Goal: Task Accomplishment & Management: Manage account settings

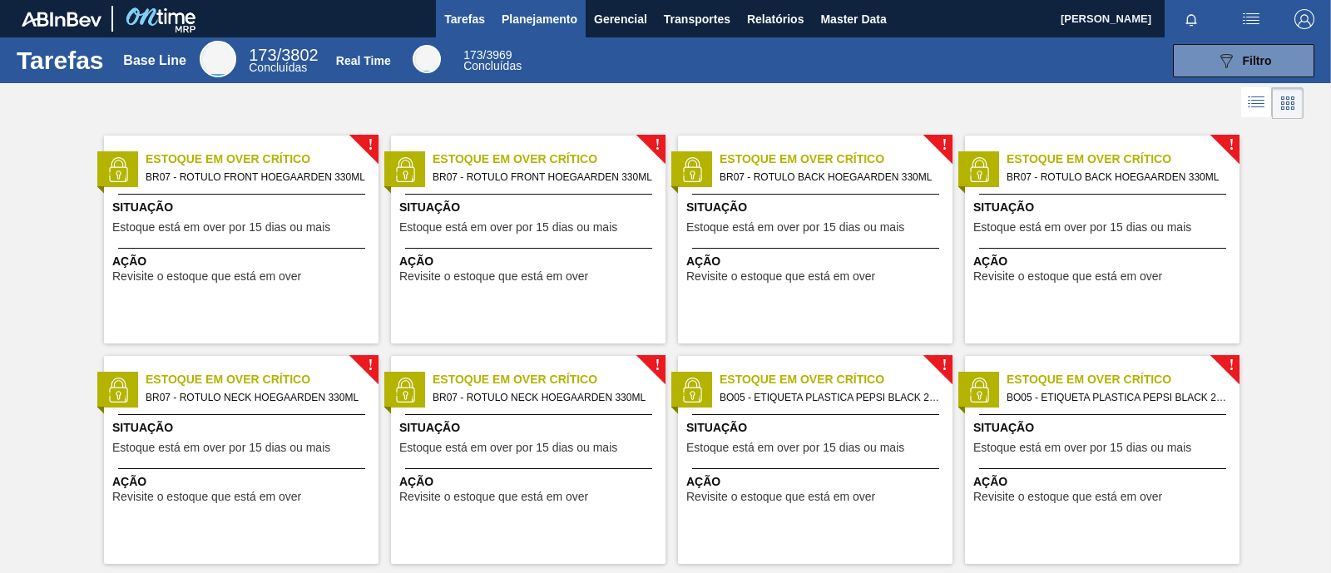
click at [537, 23] on span "Planejamento" at bounding box center [540, 19] width 76 height 20
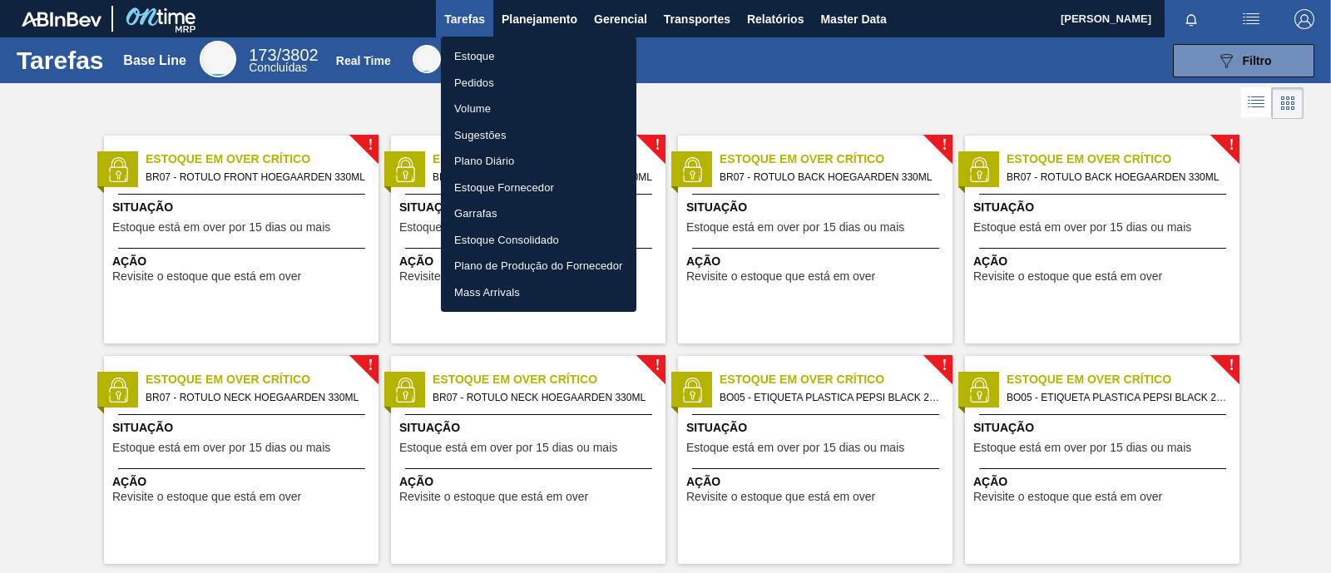
click at [495, 53] on li "Estoque" at bounding box center [539, 56] width 196 height 27
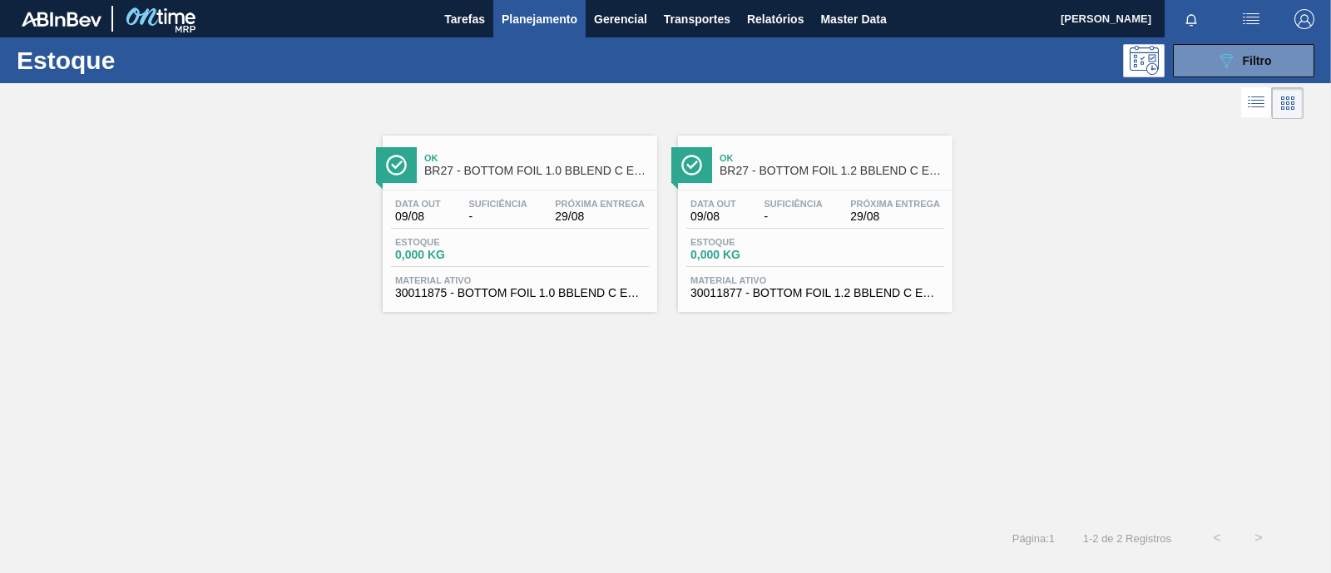
click at [574, 294] on span "30011875 - BOTTOM FOIL 1.0 BBLEND C EVOAH" at bounding box center [520, 293] width 250 height 12
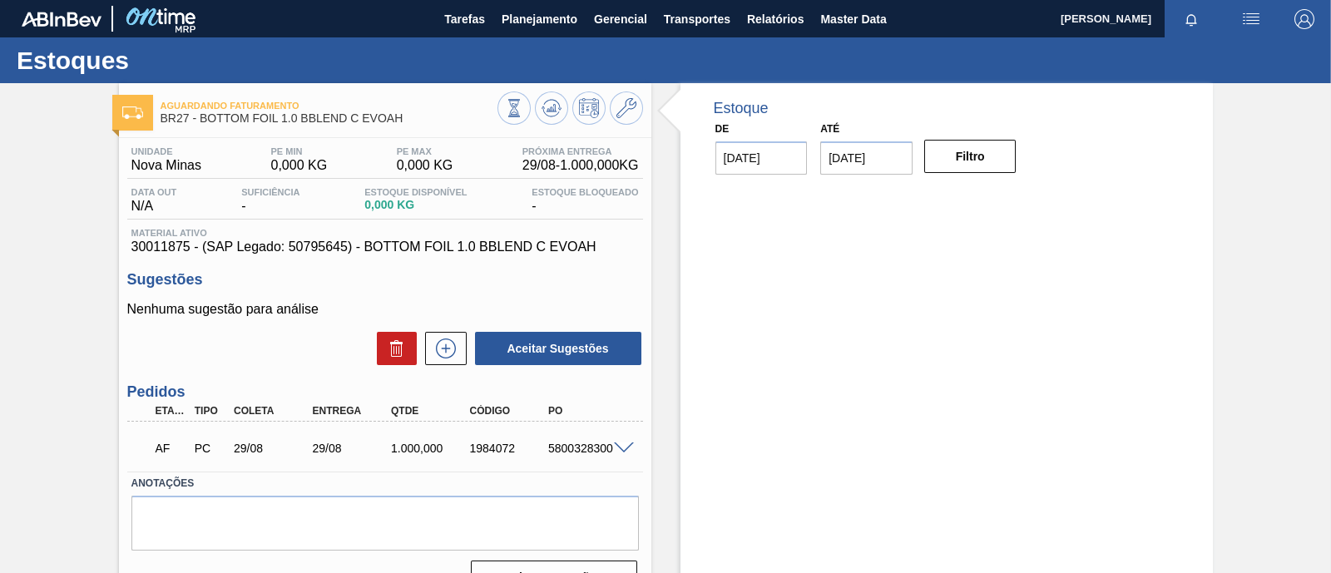
click at [623, 448] on span at bounding box center [624, 449] width 20 height 12
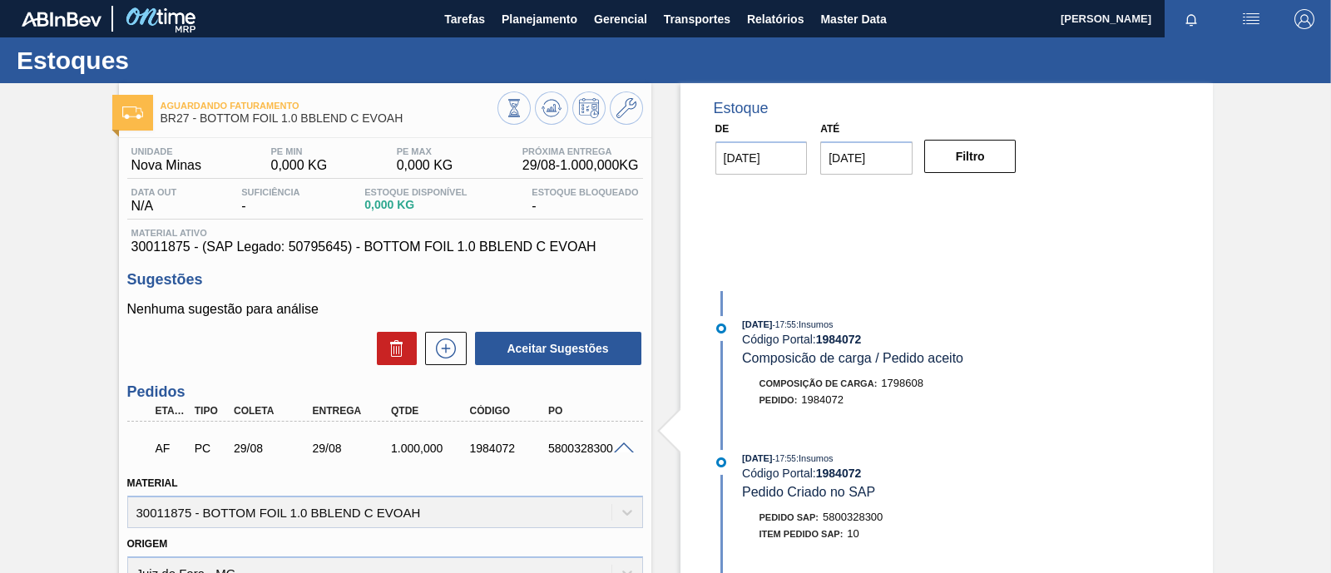
click at [626, 449] on span at bounding box center [624, 449] width 20 height 12
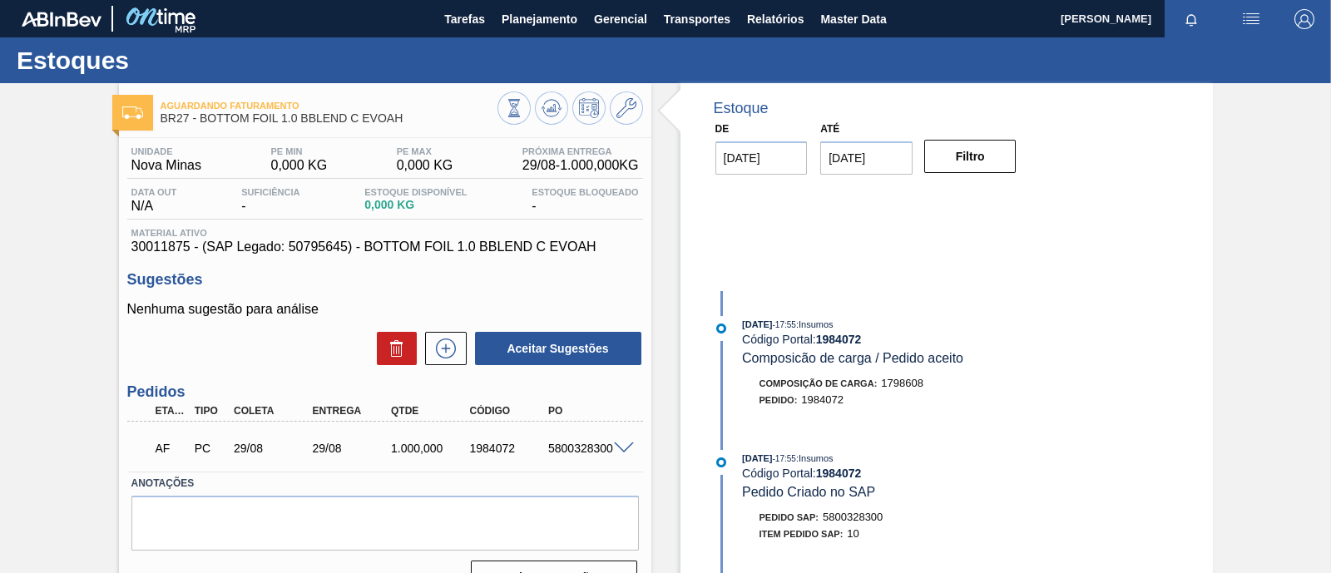
click at [626, 449] on span at bounding box center [624, 449] width 20 height 12
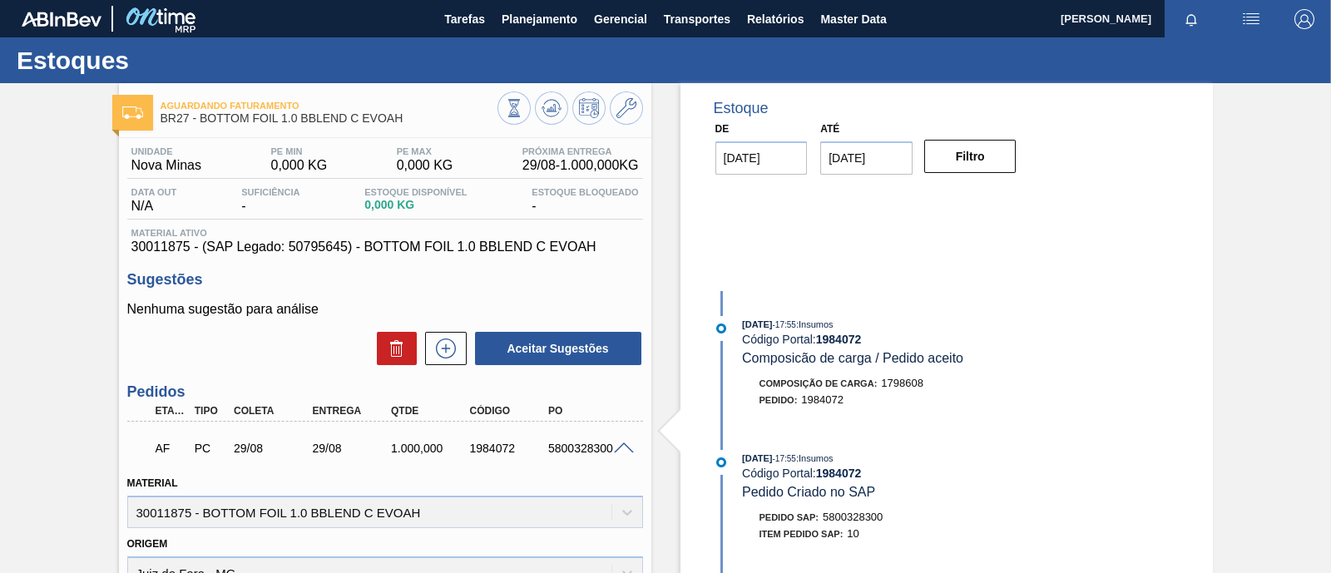
click at [626, 449] on span at bounding box center [624, 449] width 20 height 12
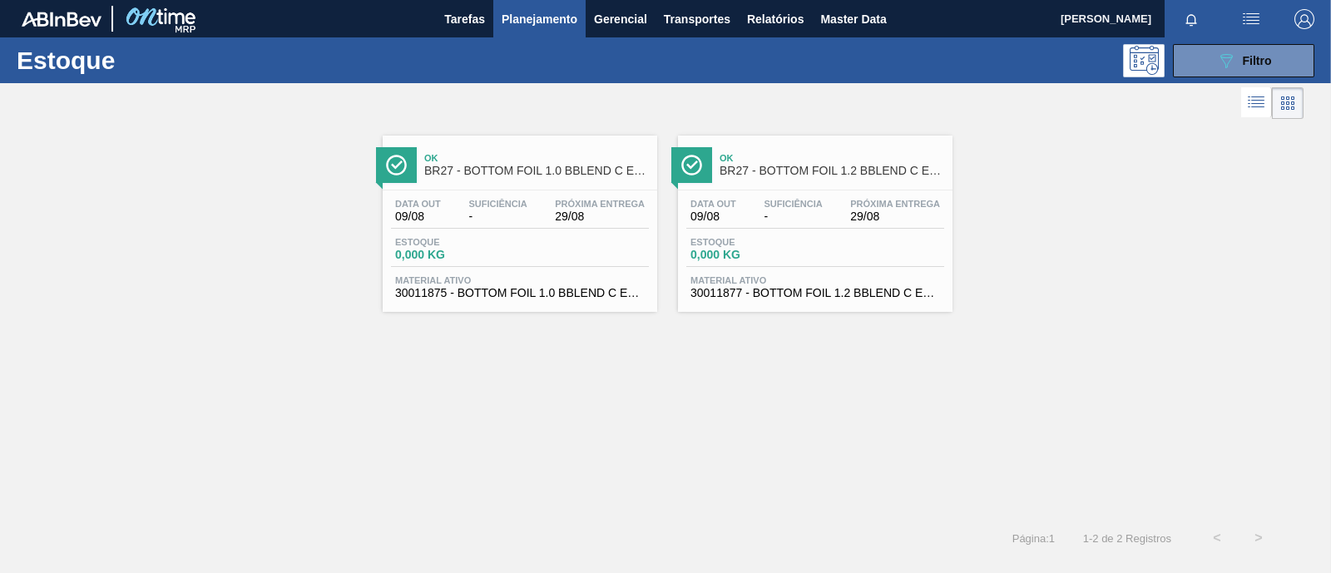
click at [786, 226] on div "Data [DATE] Suficiência - Próxima Entrega 29/08" at bounding box center [815, 214] width 258 height 30
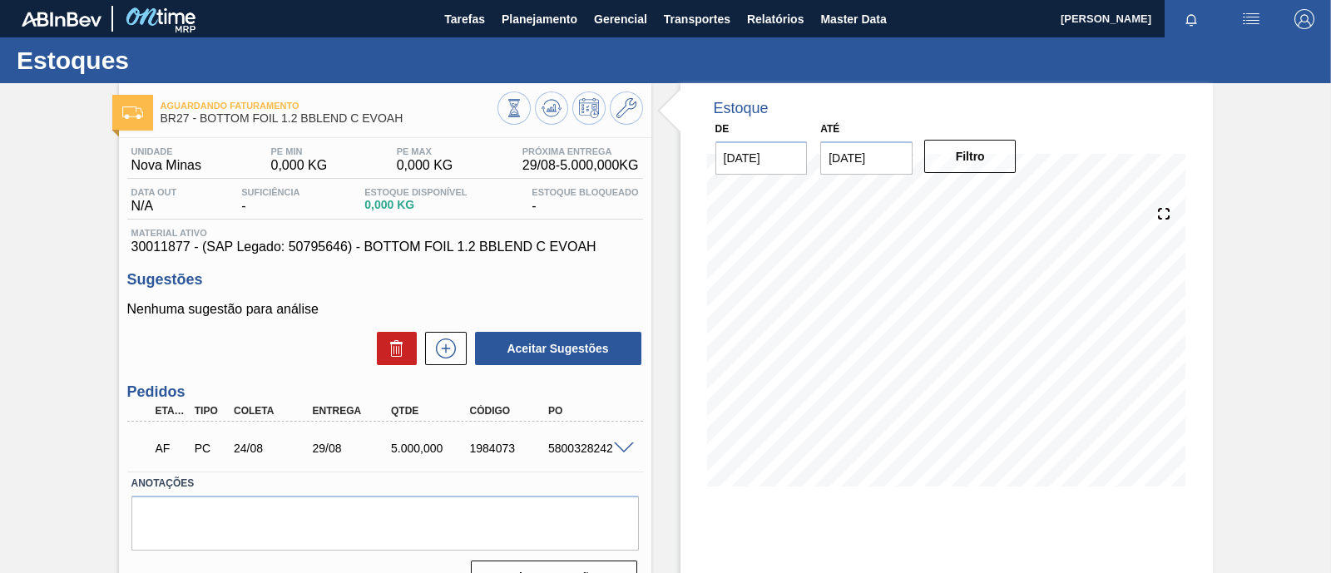
click at [620, 453] on span at bounding box center [624, 449] width 20 height 12
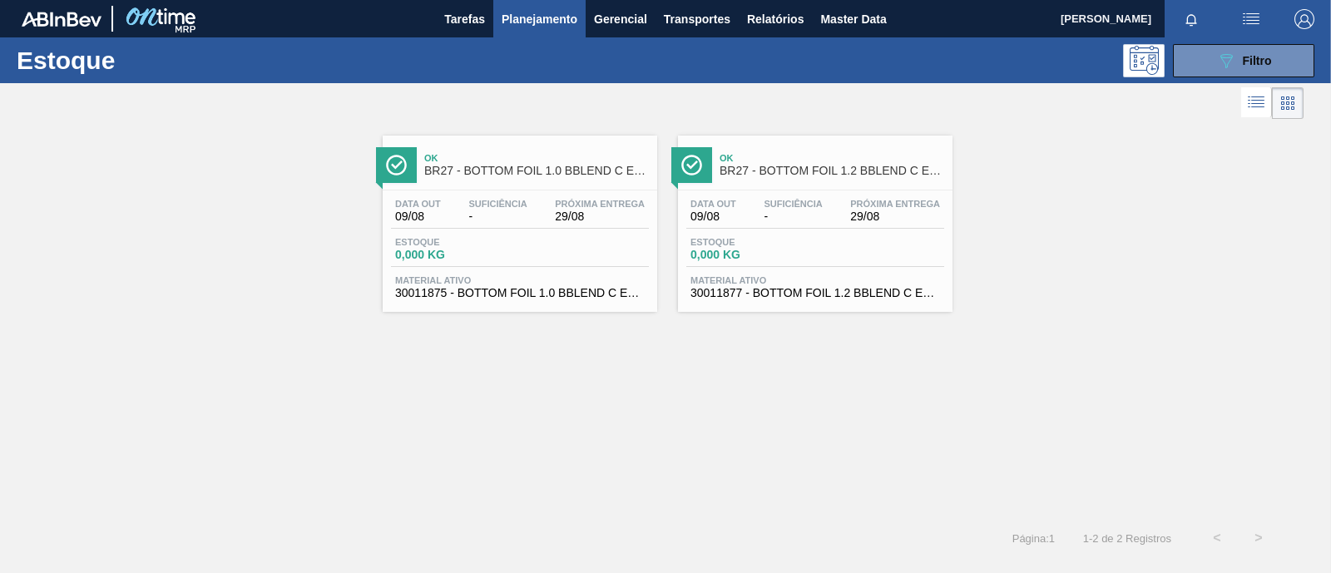
click at [475, 247] on span "Estoque" at bounding box center [453, 242] width 116 height 10
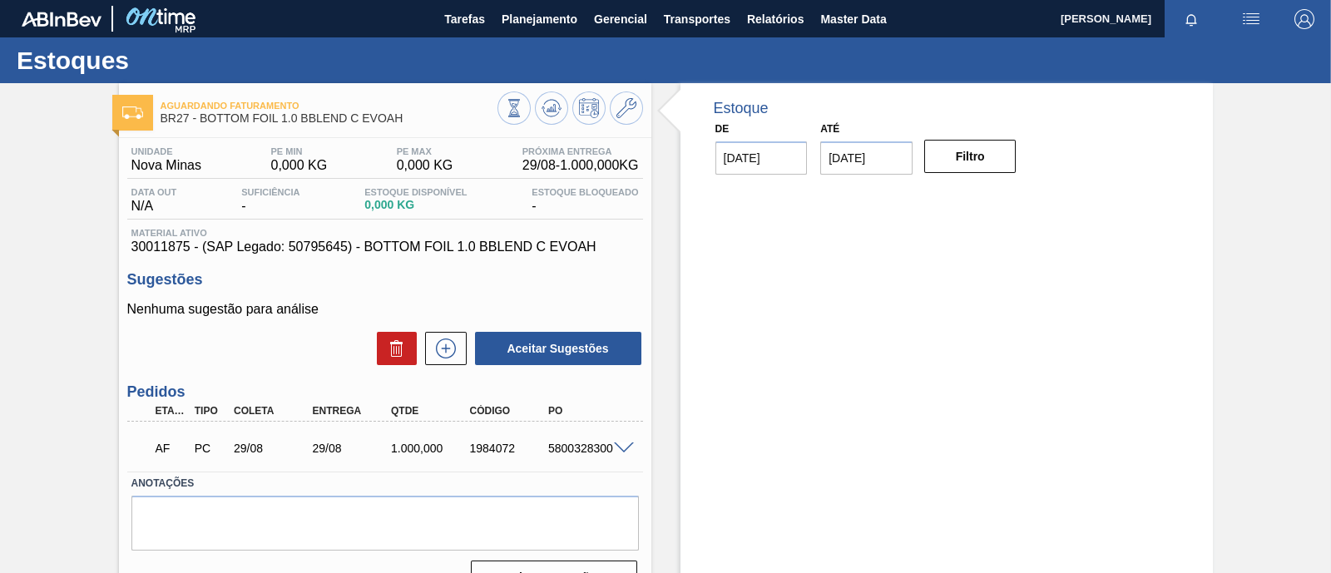
click at [610, 452] on div at bounding box center [626, 447] width 33 height 12
click at [621, 448] on span at bounding box center [624, 449] width 20 height 12
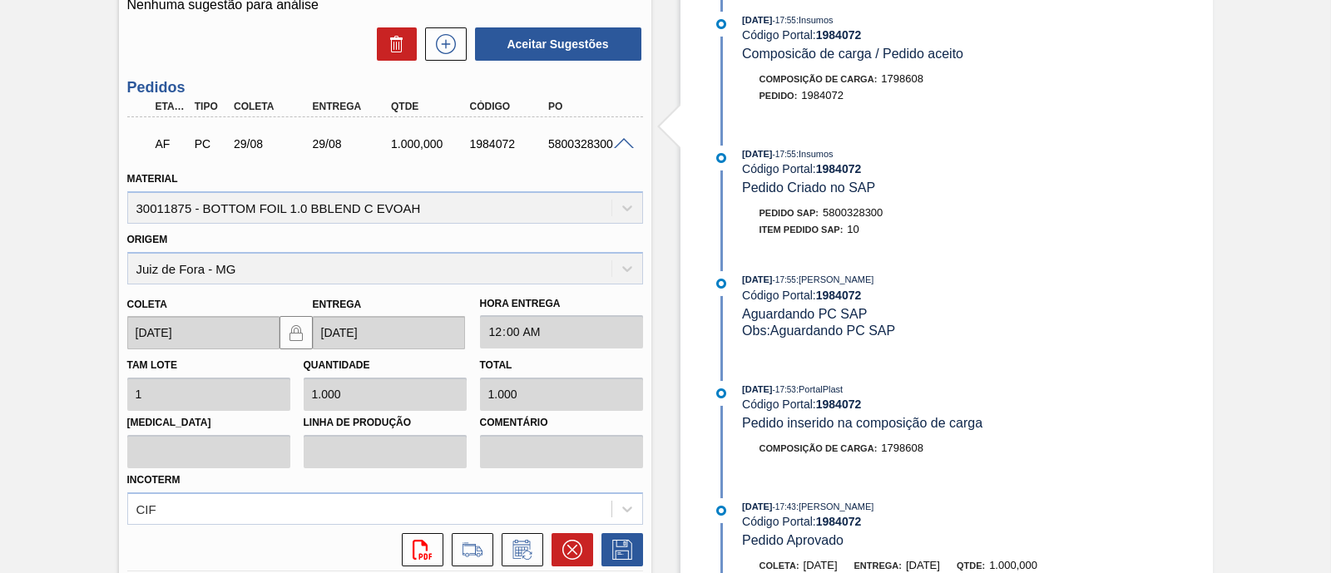
scroll to position [312, 0]
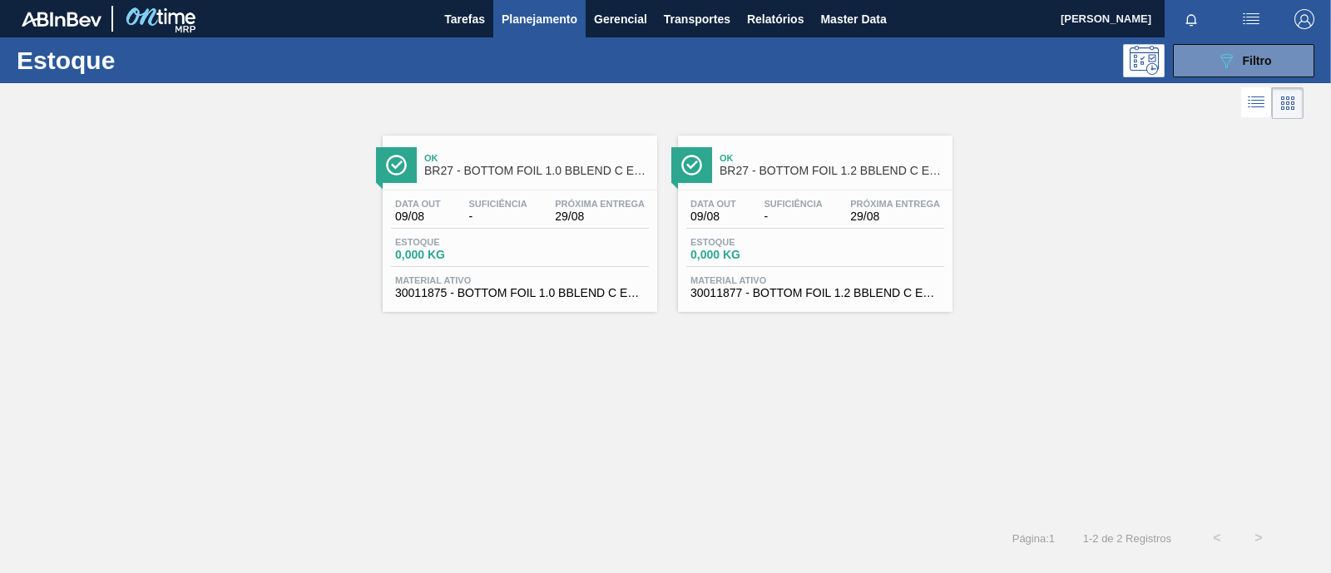
click at [832, 222] on div "Data [DATE] Suficiência - Próxima Entrega 29/08" at bounding box center [815, 214] width 258 height 30
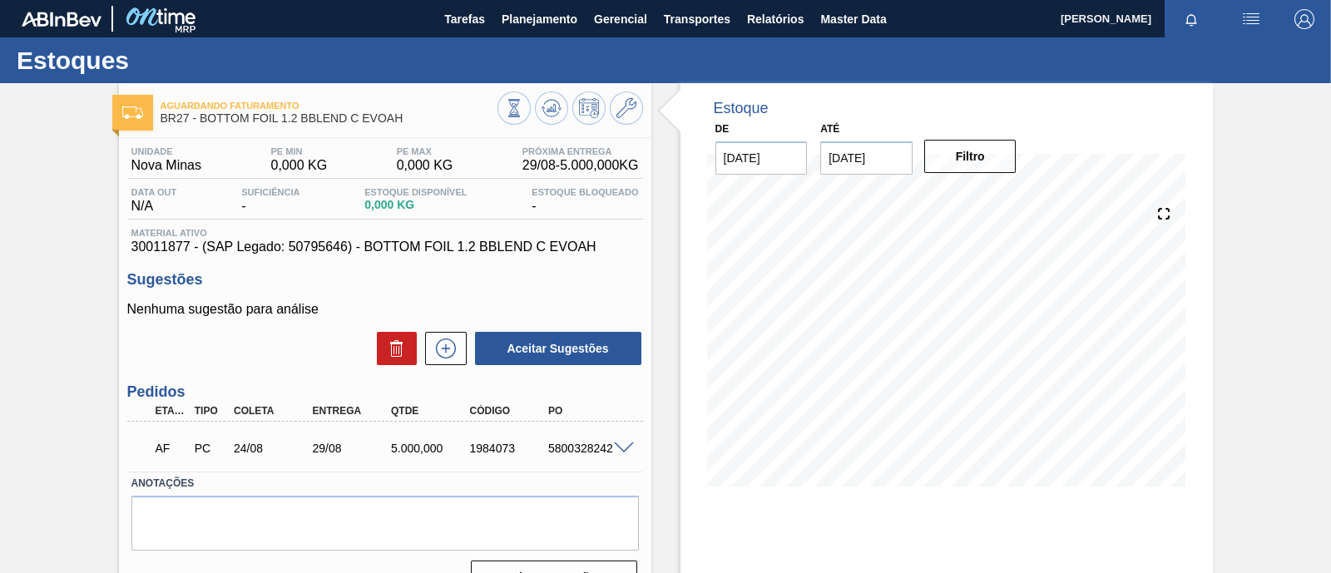
click at [610, 446] on div at bounding box center [626, 447] width 33 height 12
click at [624, 445] on span at bounding box center [624, 449] width 20 height 12
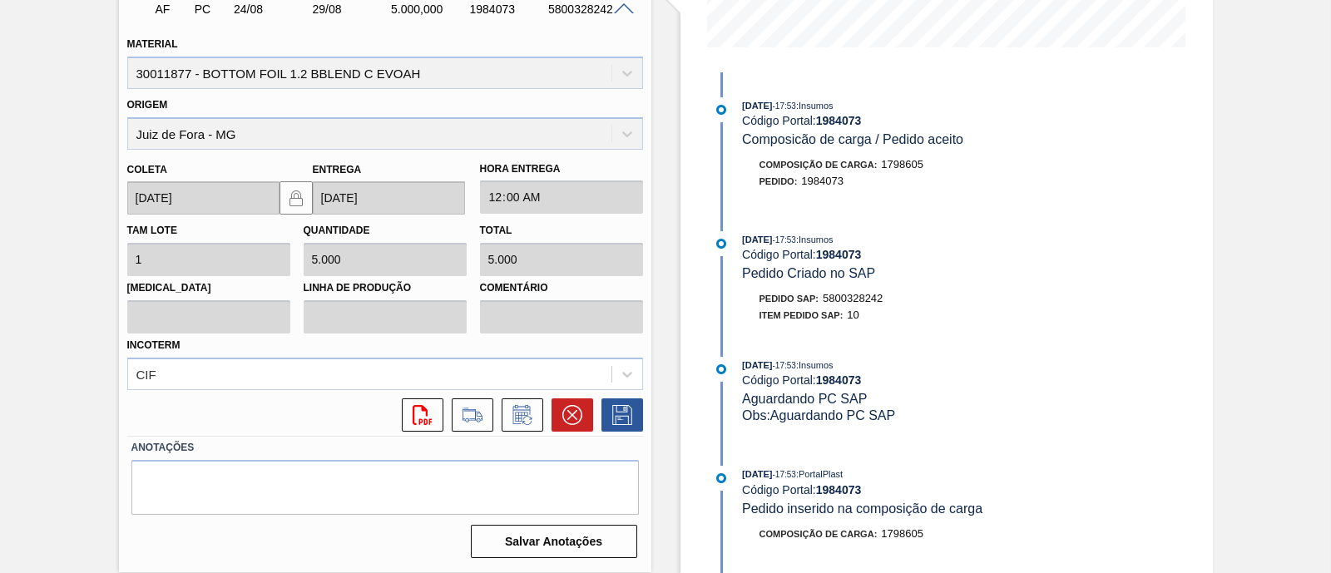
scroll to position [335, 0]
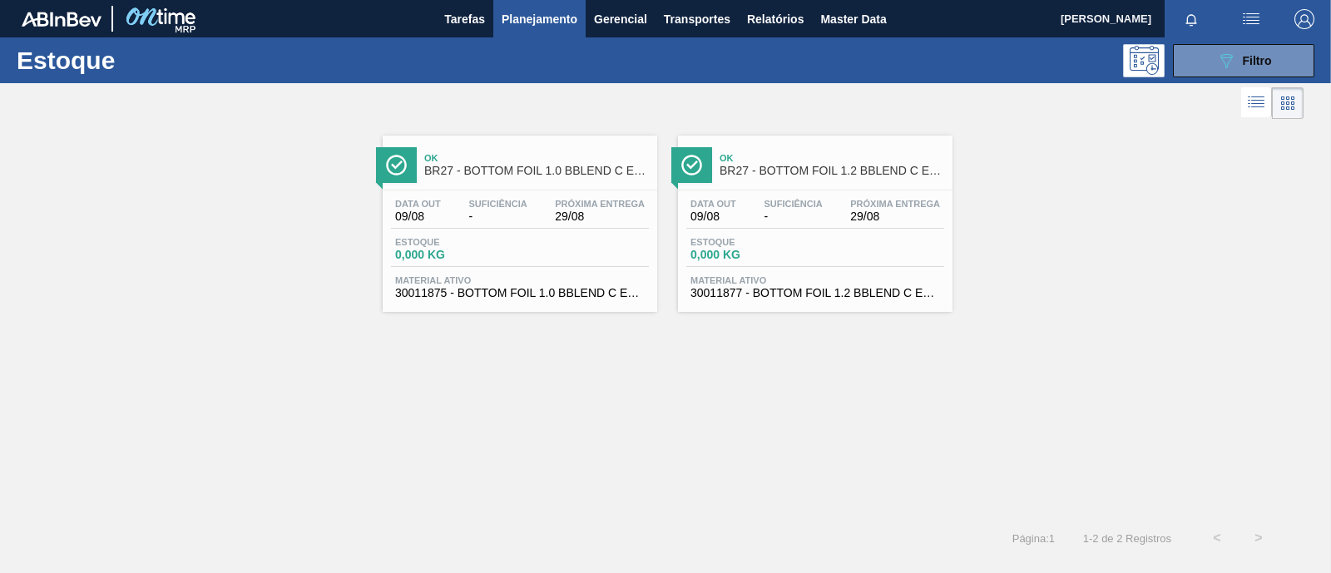
click at [484, 265] on div "Estoque 0,000 KG" at bounding box center [520, 252] width 258 height 30
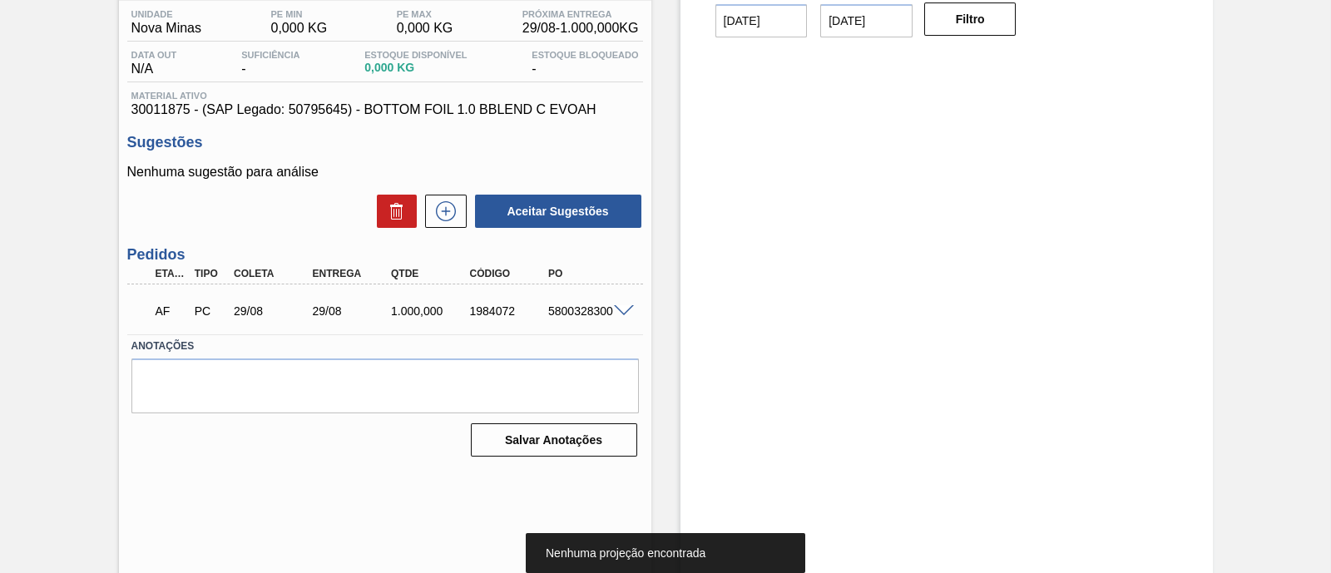
scroll to position [141, 0]
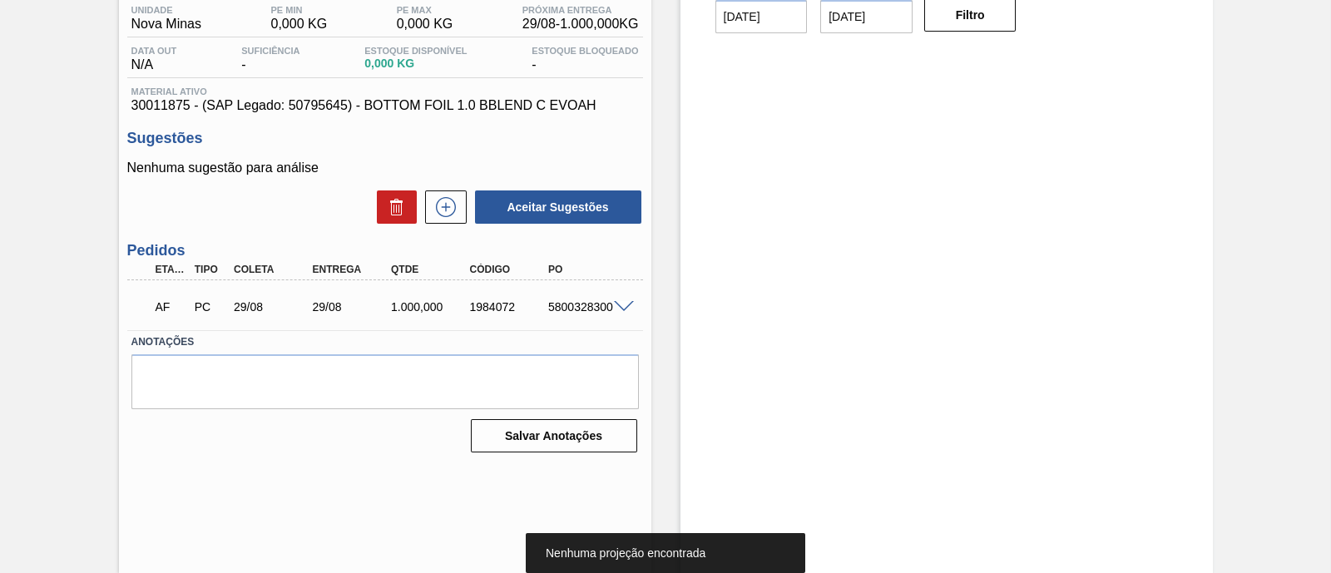
click at [622, 303] on span at bounding box center [624, 307] width 20 height 12
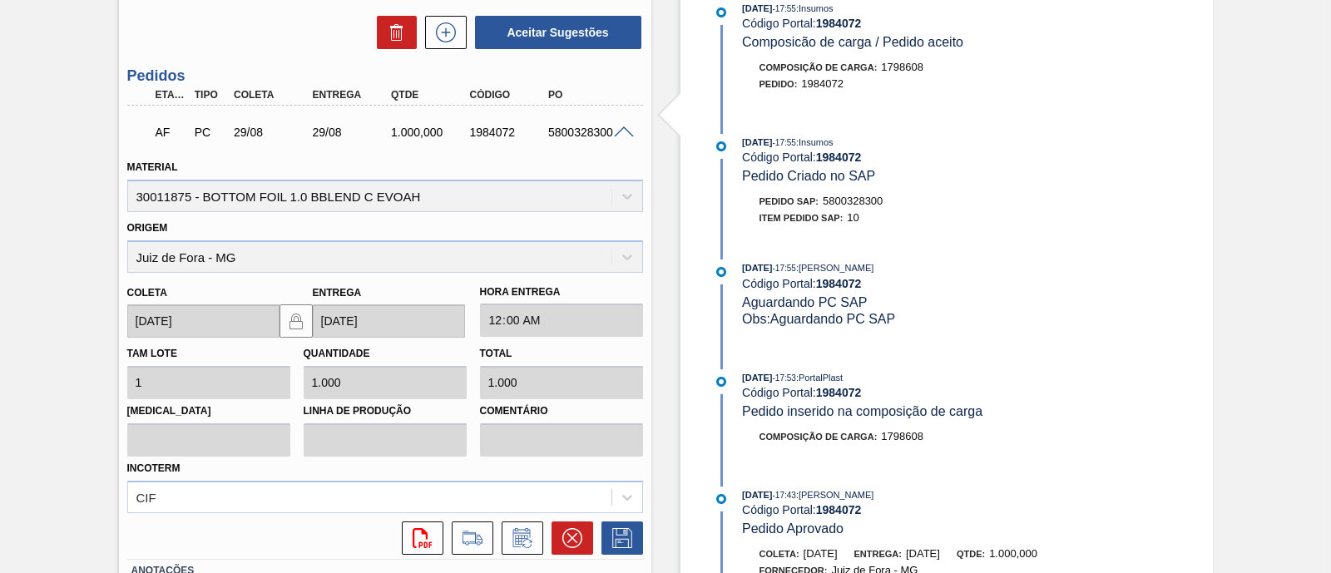
scroll to position [349, 0]
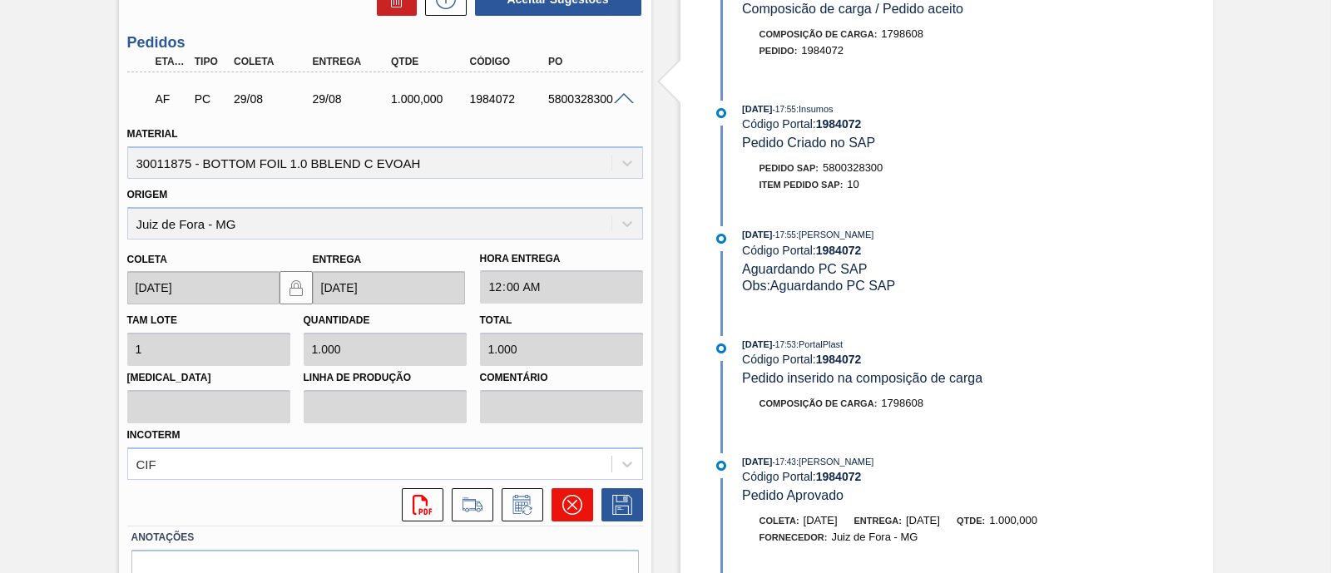
click at [585, 506] on button at bounding box center [573, 504] width 42 height 33
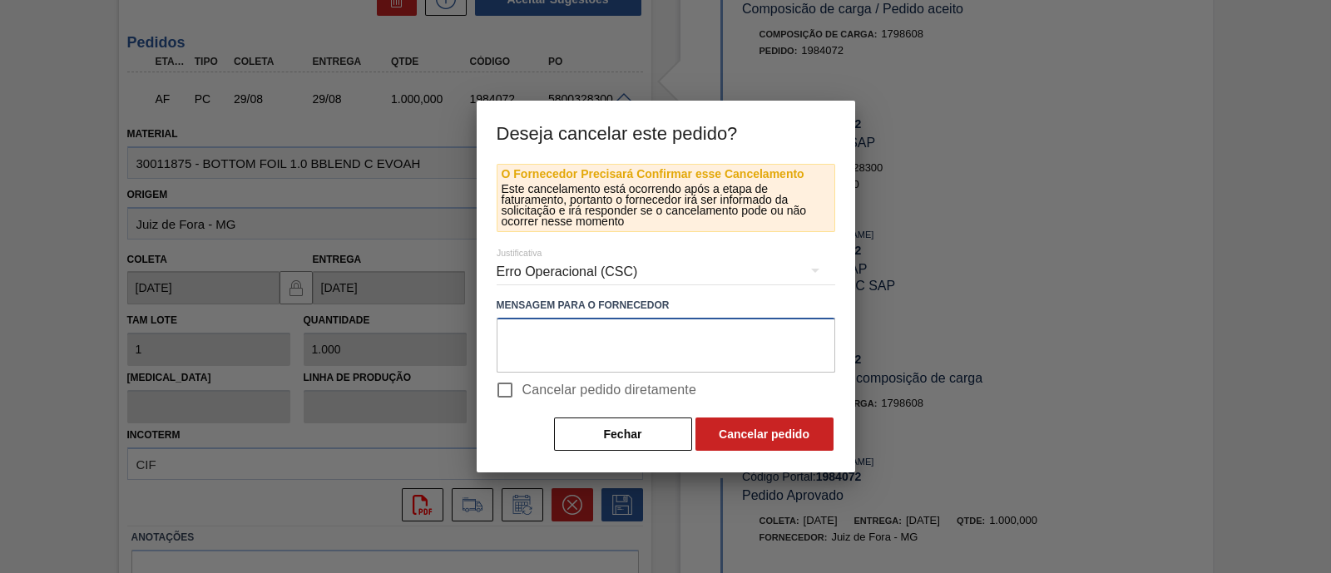
click at [585, 344] on textarea at bounding box center [666, 345] width 339 height 55
click at [603, 272] on div "Erro Operacional (CSC)" at bounding box center [666, 272] width 339 height 47
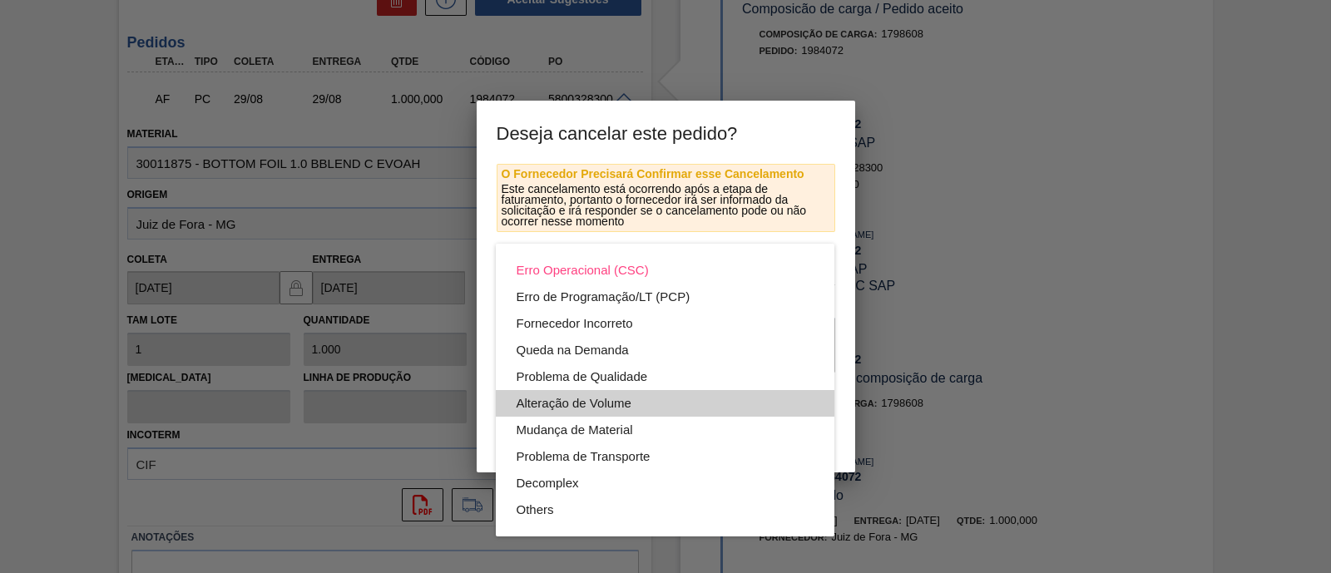
click at [592, 404] on div "Alteração de Volume" at bounding box center [665, 403] width 299 height 27
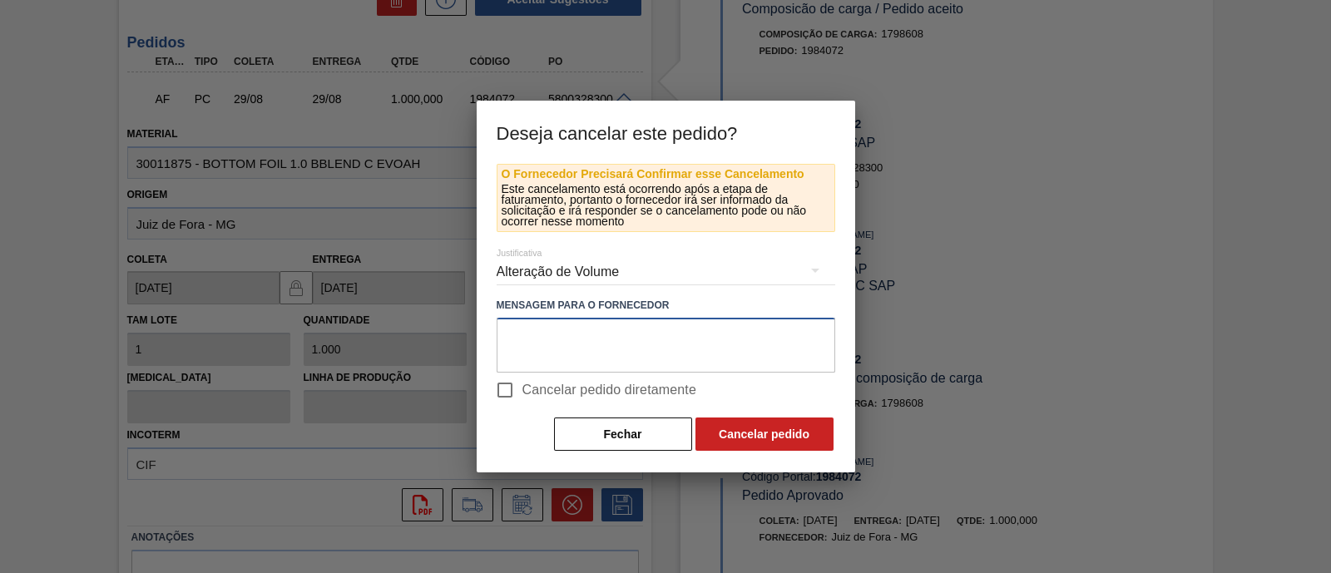
click at [579, 343] on textarea at bounding box center [666, 345] width 339 height 55
type textarea "vamos alterar o volume do pedido"
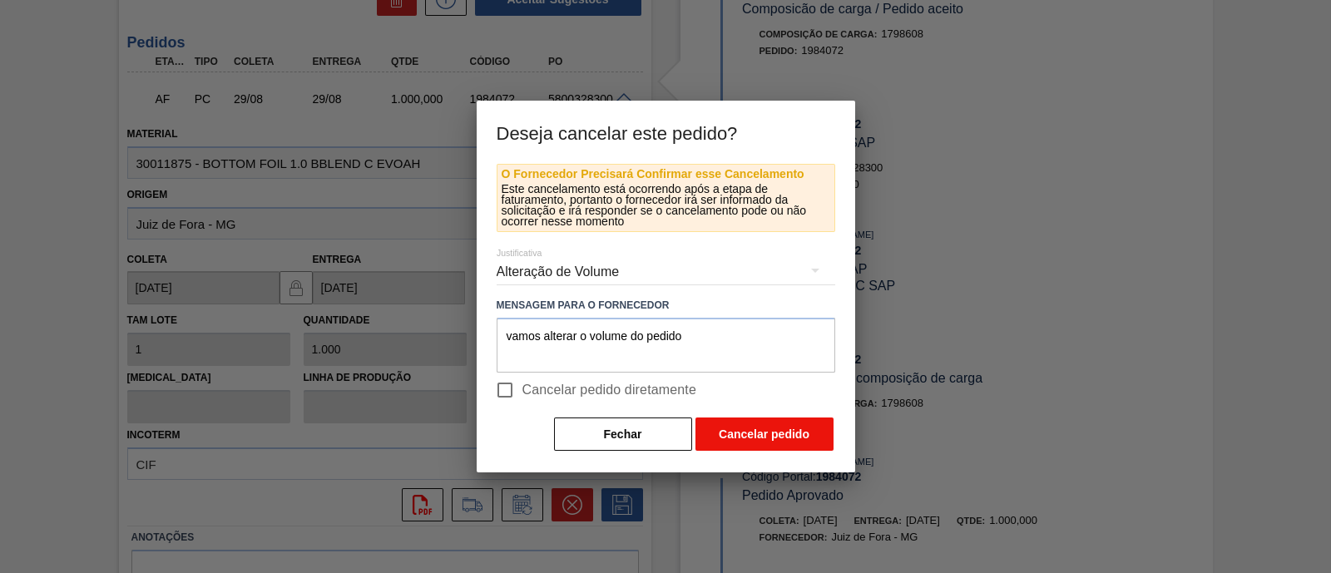
click at [774, 441] on button "Cancelar pedido" at bounding box center [765, 434] width 138 height 33
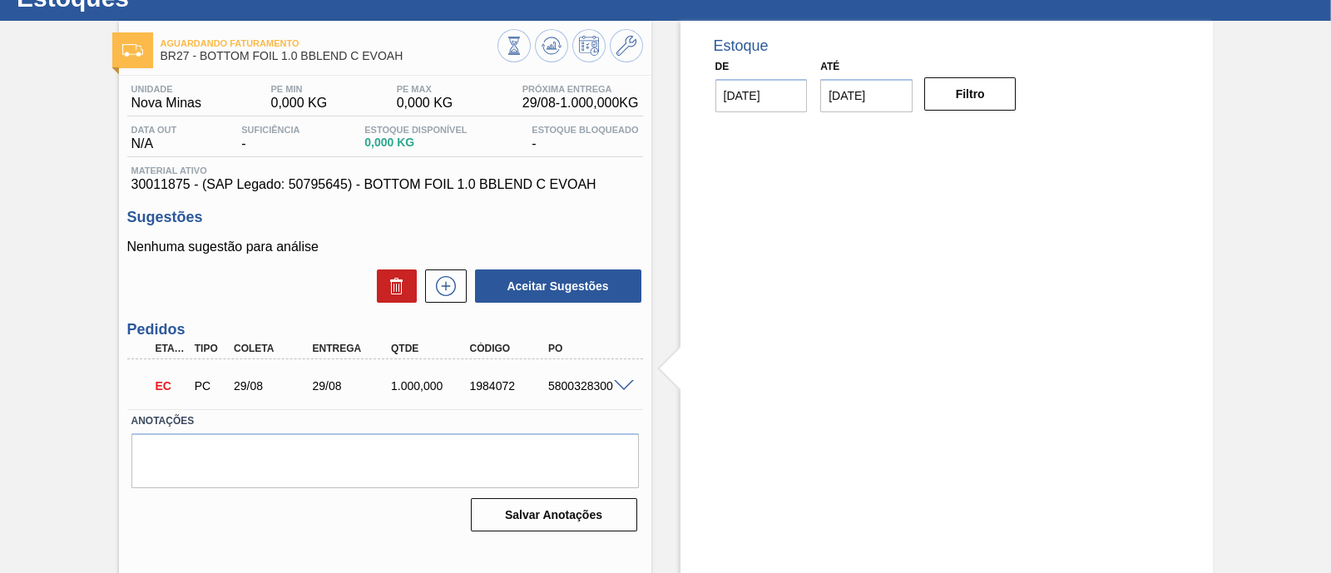
scroll to position [37, 0]
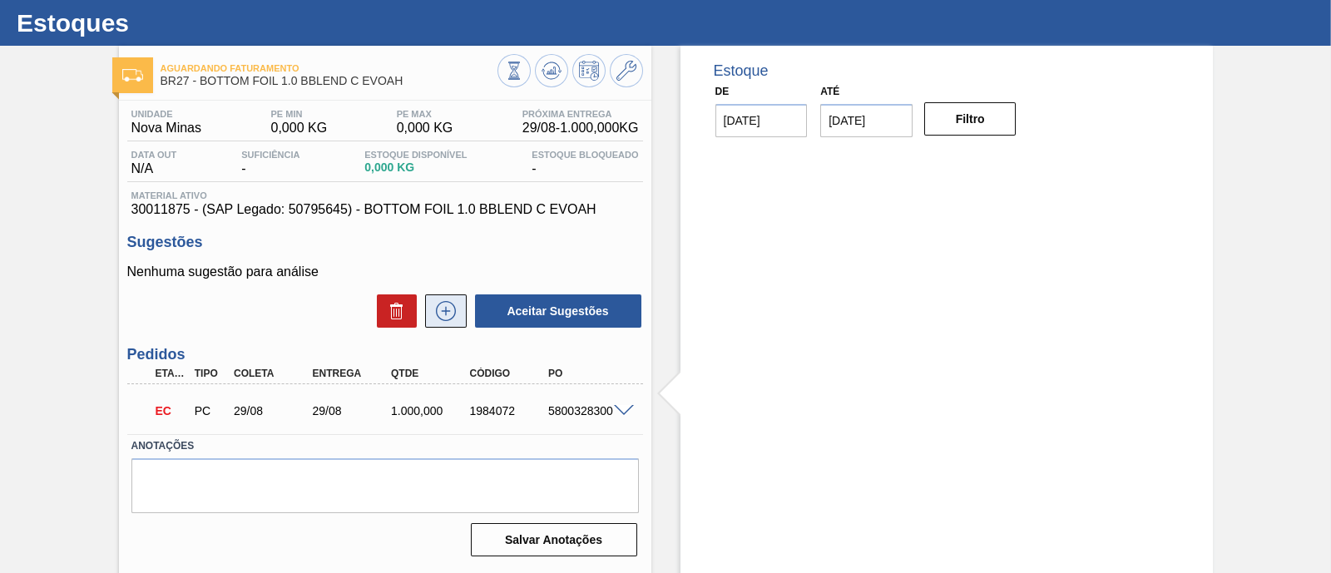
click at [448, 316] on icon at bounding box center [446, 311] width 27 height 20
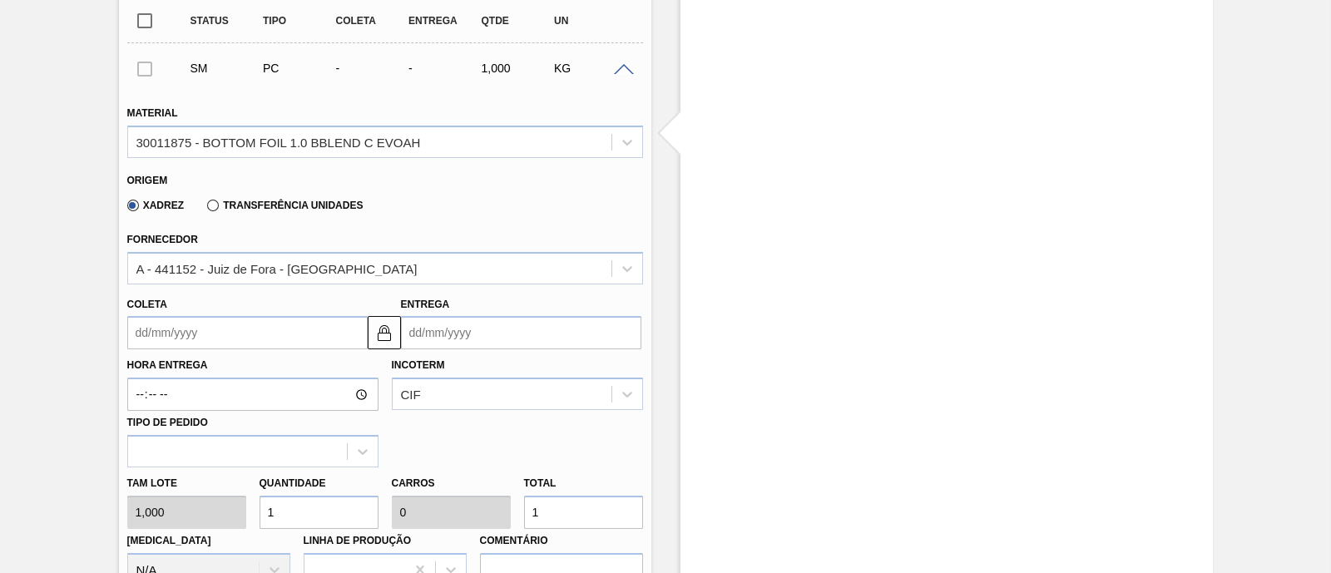
scroll to position [349, 0]
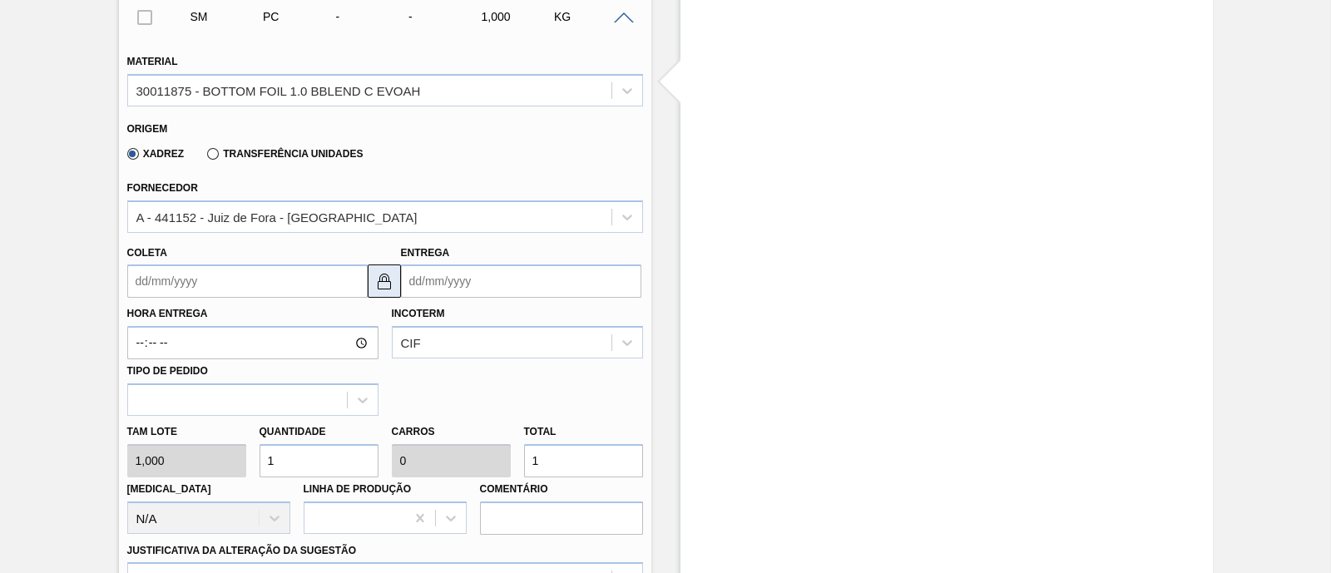
click at [381, 286] on img at bounding box center [384, 281] width 20 height 20
click at [312, 281] on input "Coleta" at bounding box center [247, 281] width 240 height 33
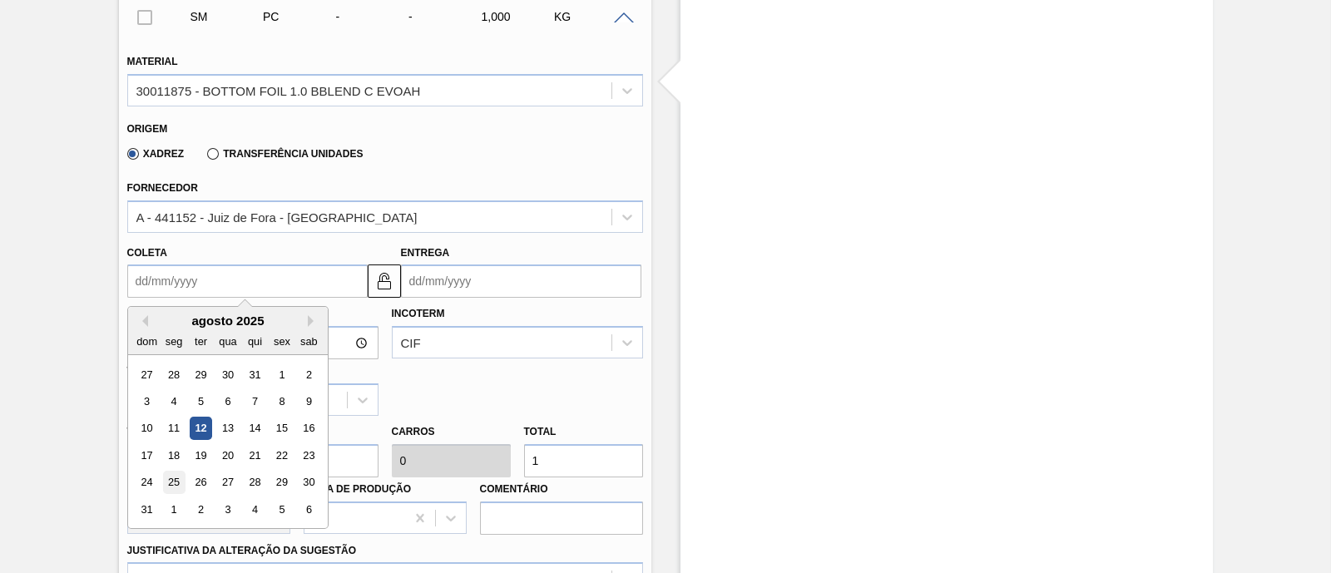
click at [178, 485] on div "25" at bounding box center [173, 483] width 22 height 22
type input "[DATE]"
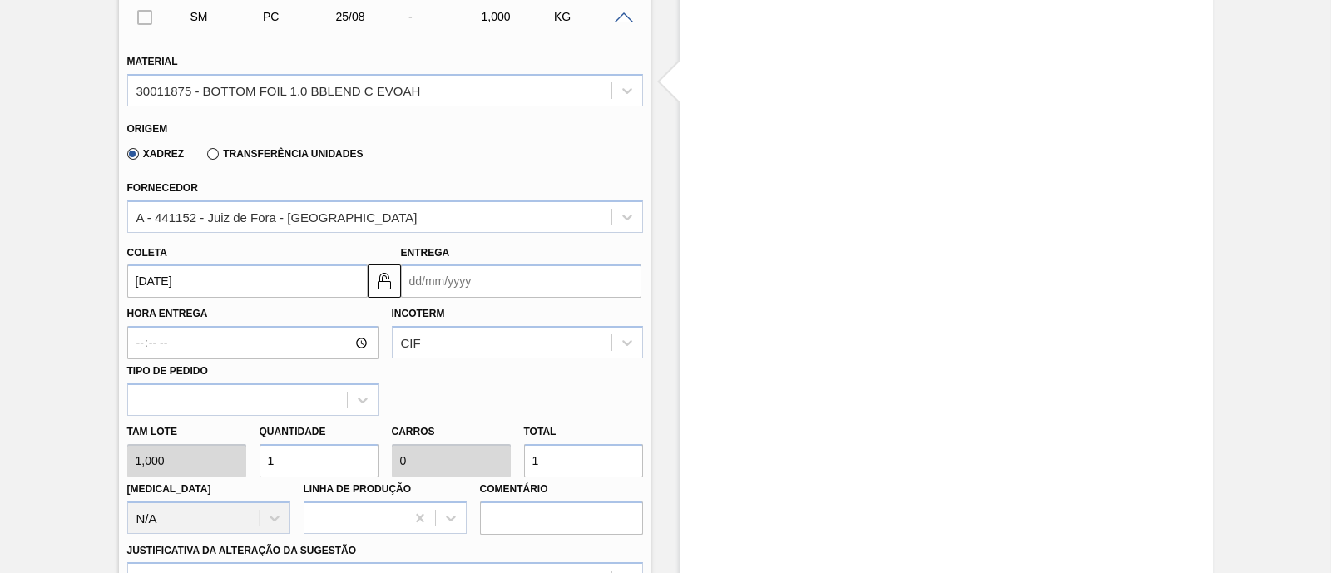
click at [546, 281] on input "Entrega" at bounding box center [521, 281] width 240 height 33
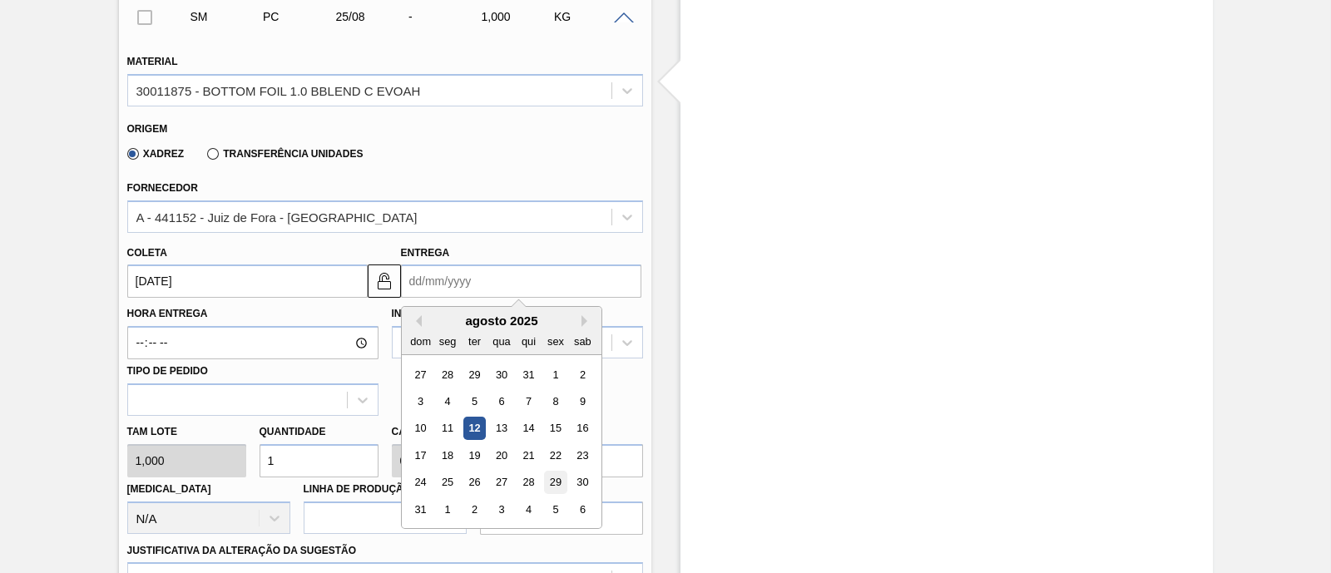
click at [553, 485] on div "29" at bounding box center [555, 483] width 22 height 22
type input "[DATE]"
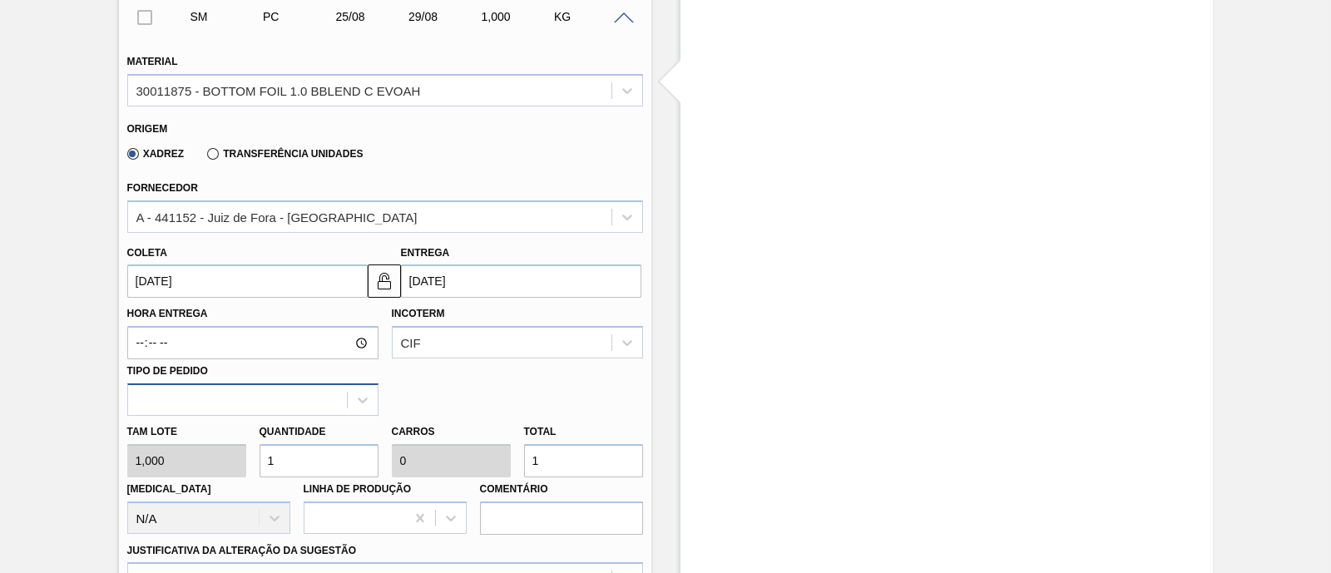
click at [304, 401] on div at bounding box center [237, 400] width 219 height 24
click at [519, 394] on div "Hora Entrega Incoterm CIF Tipo de pedido Use Up and Down to choose options, pre…" at bounding box center [385, 357] width 529 height 118
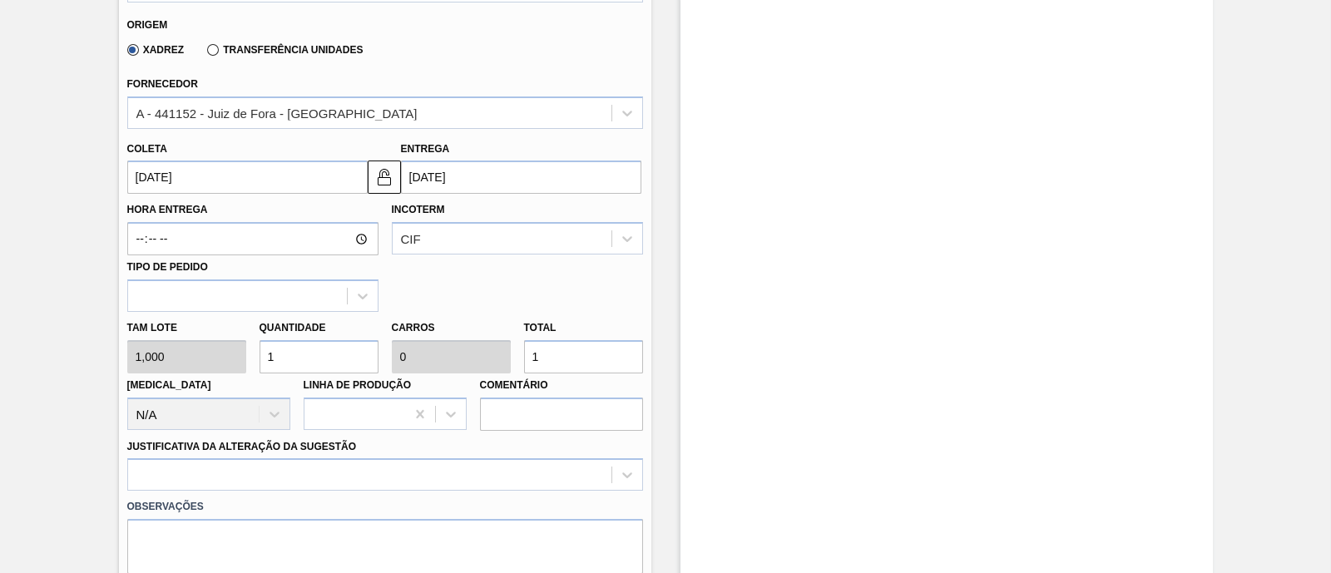
drag, startPoint x: 316, startPoint y: 359, endPoint x: 250, endPoint y: 353, distance: 66.8
click at [250, 353] on div "Tam lote 1,000 Quantidade 1 Carros 0 Total 1 [MEDICAL_DATA] N/A Linha de Produç…" at bounding box center [385, 371] width 529 height 119
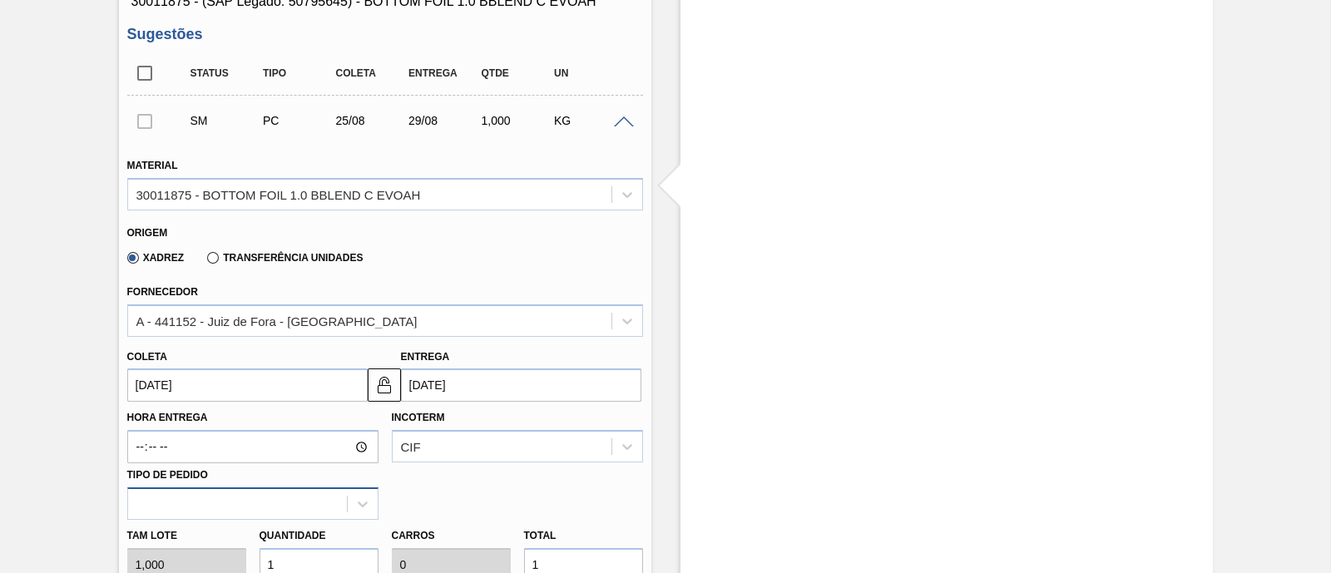
scroll to position [349, 0]
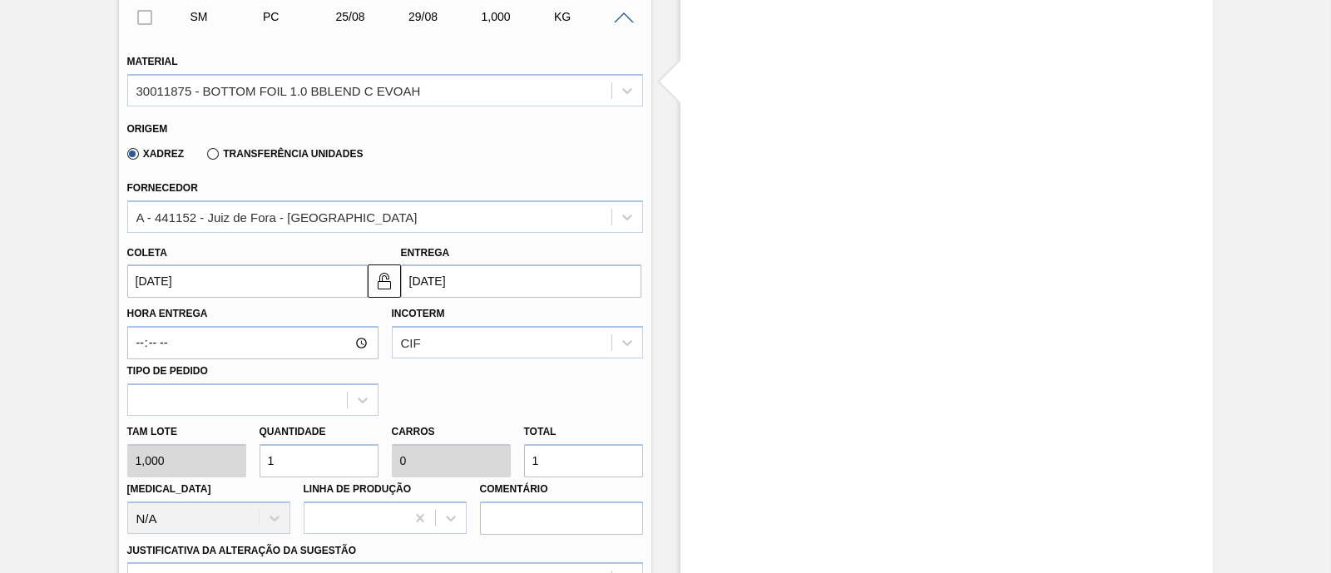
type input "4"
type input "48"
type input "0,005"
type input "48"
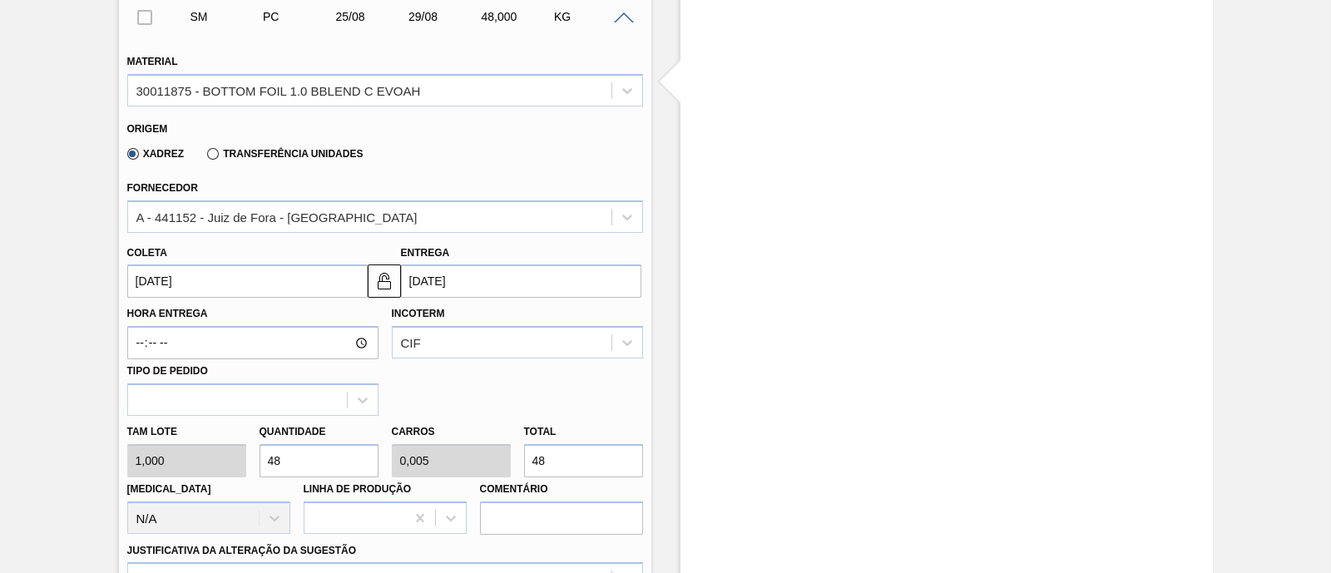
type input "485"
type input "0,049"
type input "485"
type input "4.853"
type input "0,485"
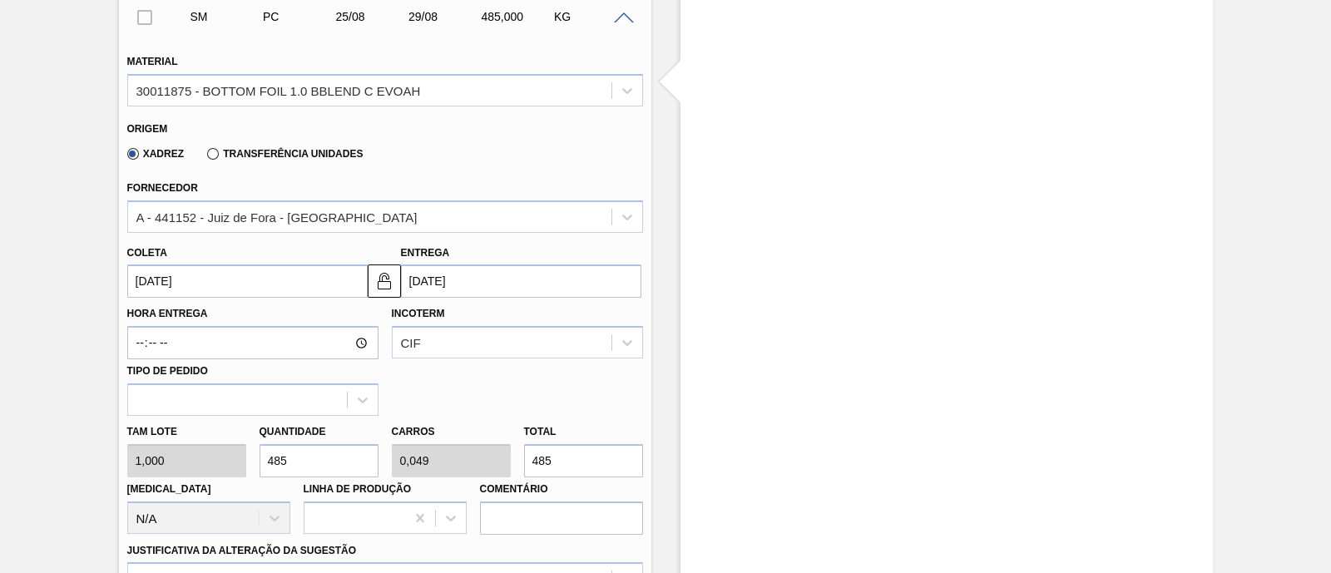
type input "4.853"
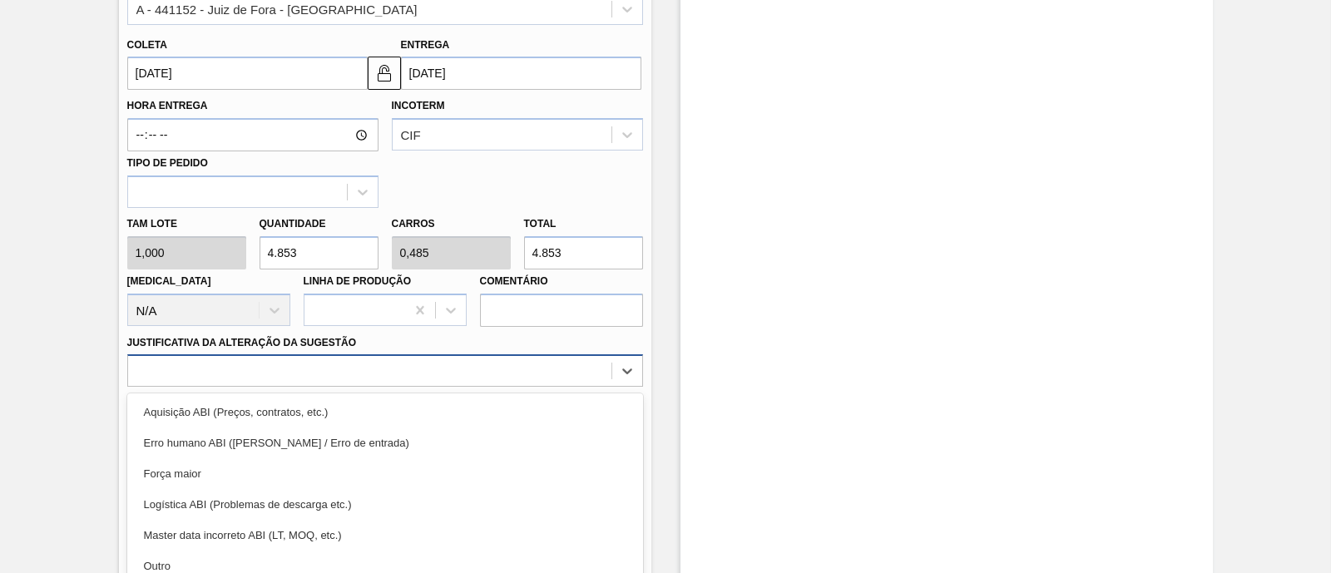
scroll to position [634, 0]
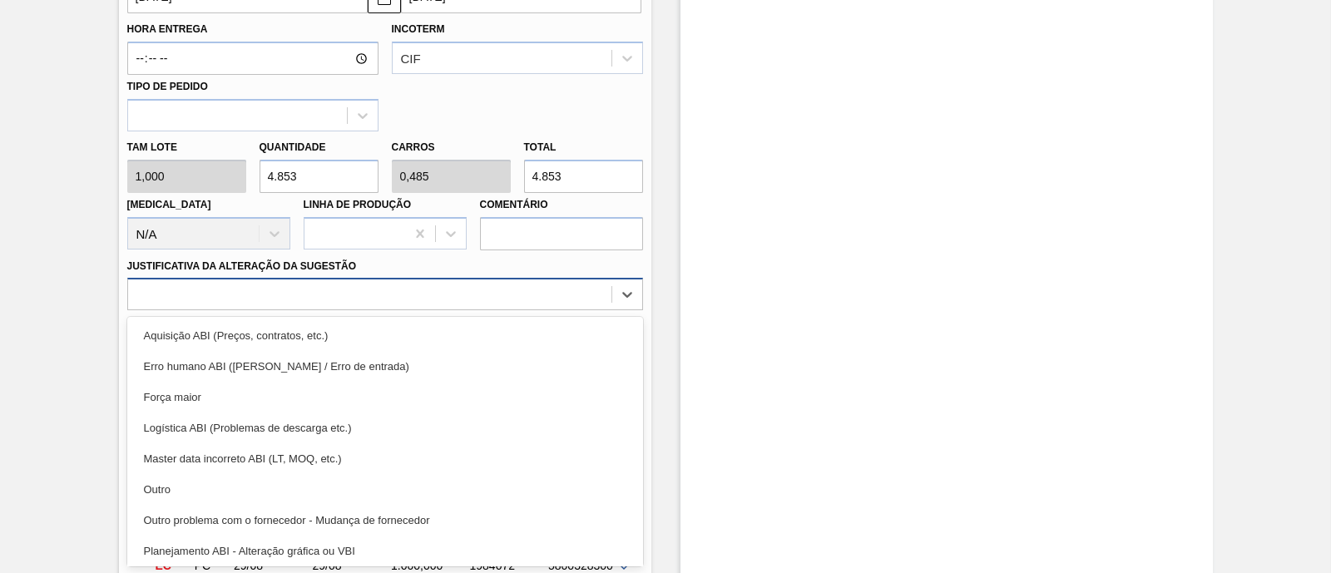
click at [333, 310] on div "option Erro humano ABI (Cálculo / Erro de entrada) focused, 2 of 18. 18 results…" at bounding box center [385, 294] width 516 height 32
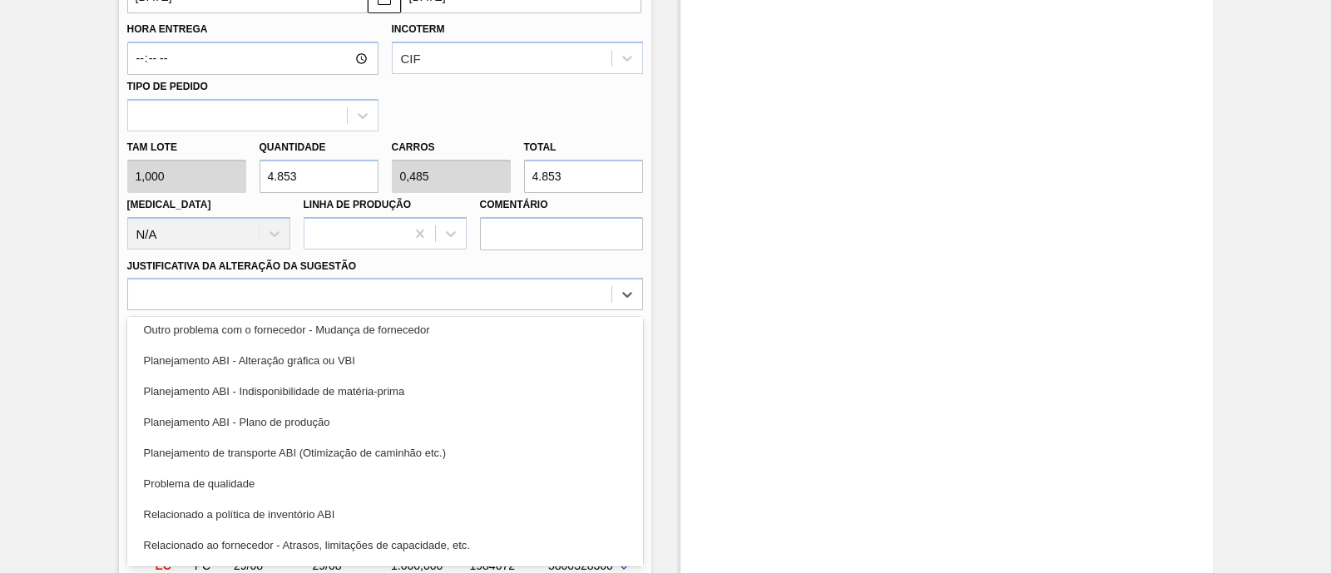
scroll to position [207, 0]
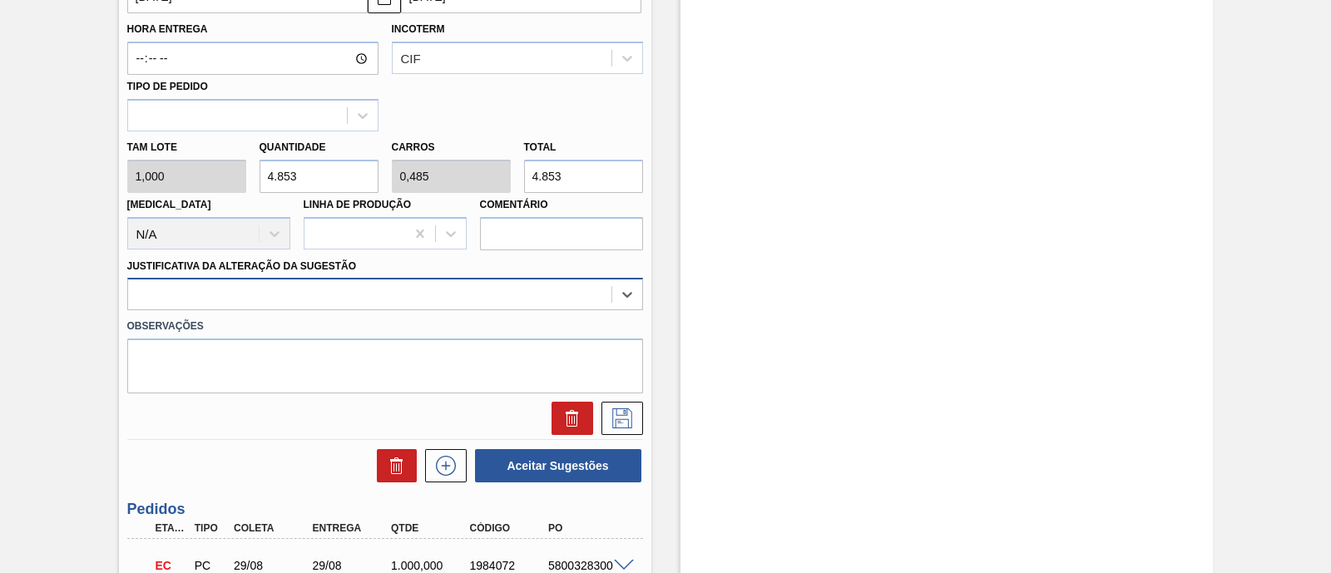
click at [422, 290] on div at bounding box center [369, 295] width 483 height 24
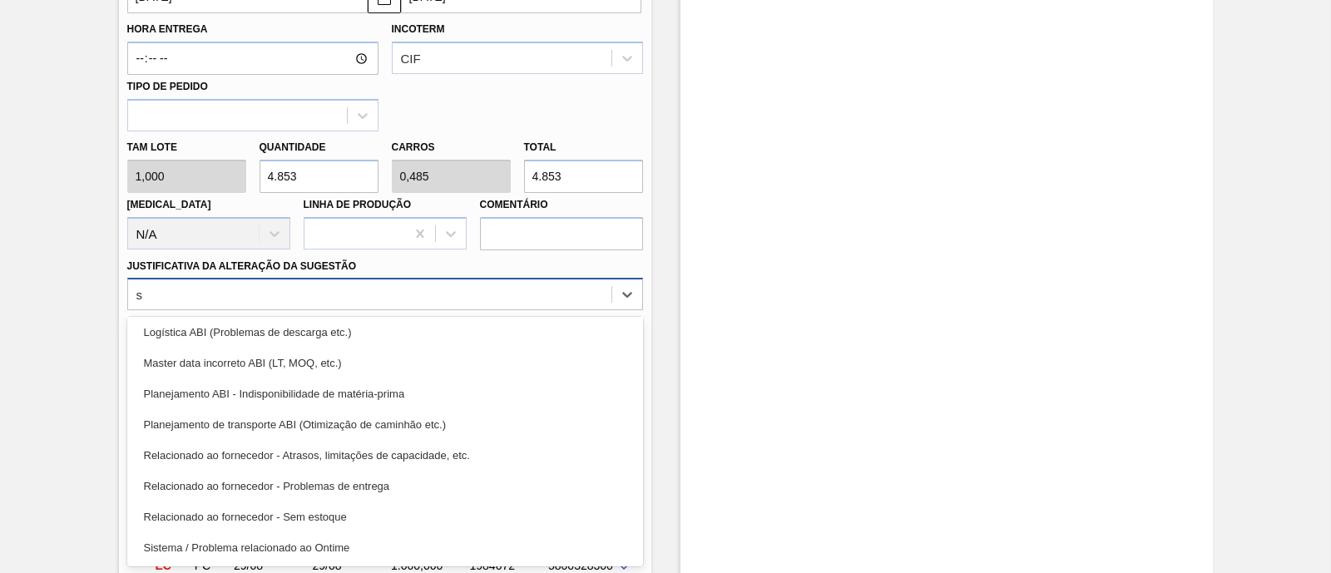
scroll to position [0, 0]
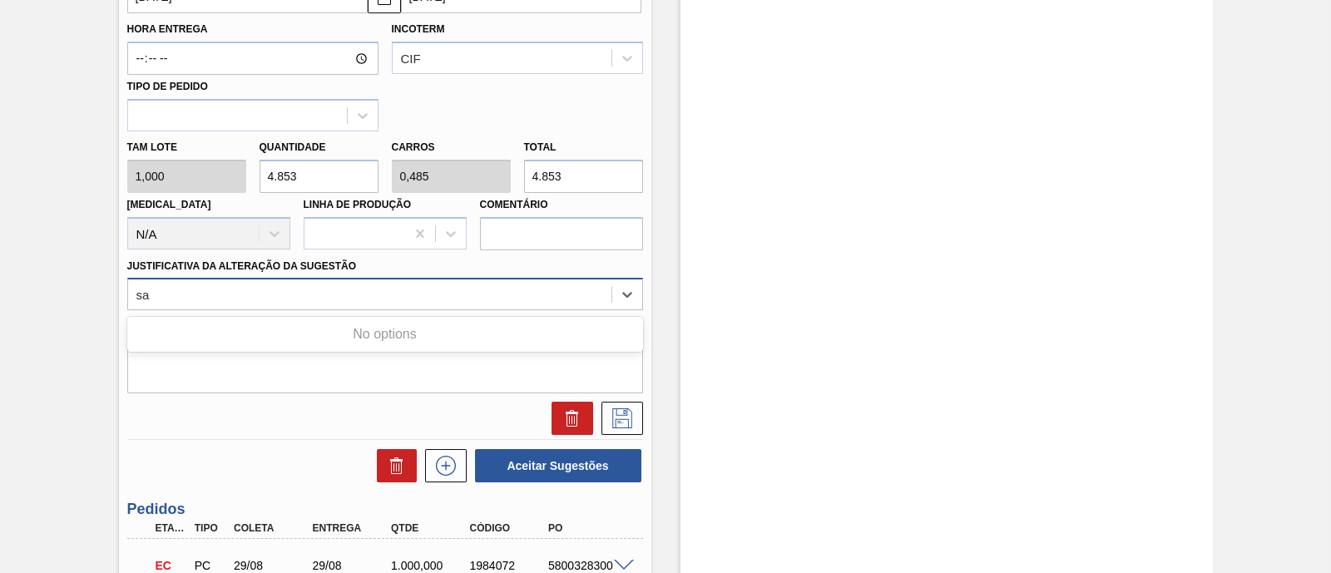
type Sugestão "s"
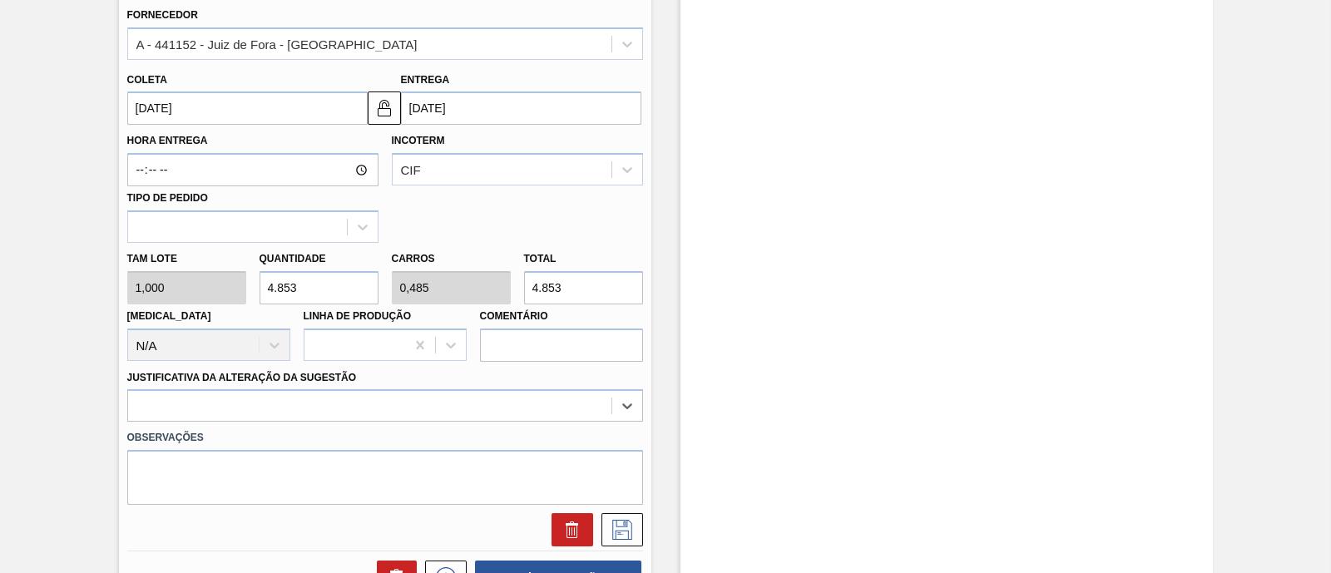
scroll to position [530, 0]
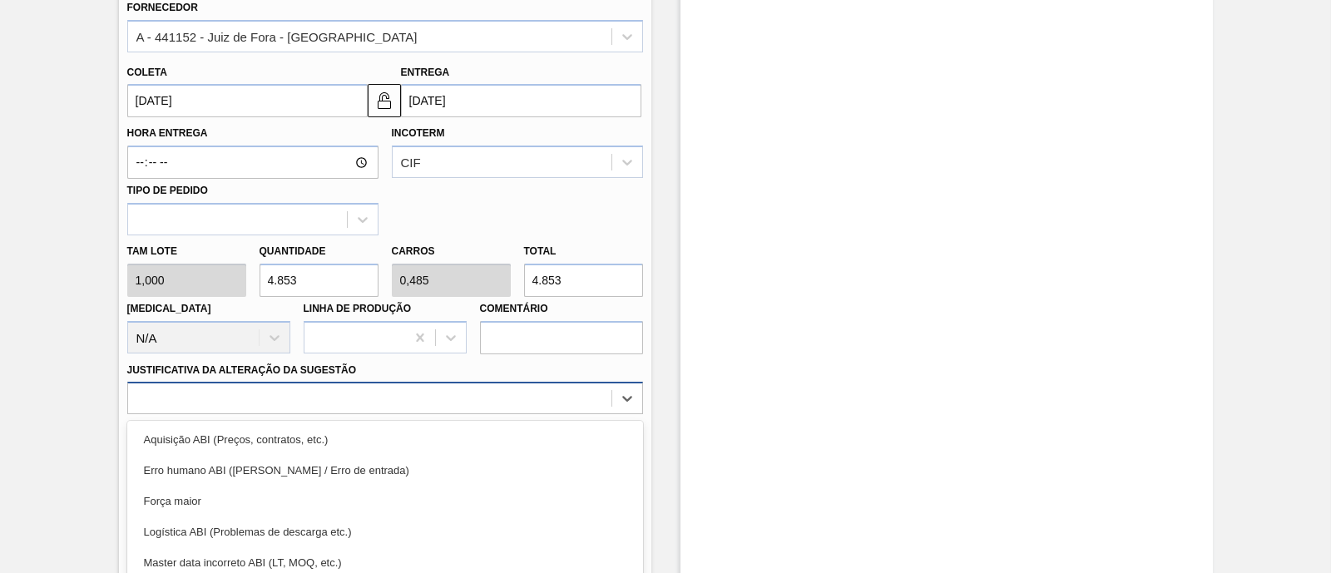
click at [279, 405] on div "option Força maior focused, 3 of 18. 18 results available. Use Up and Down to c…" at bounding box center [385, 398] width 516 height 32
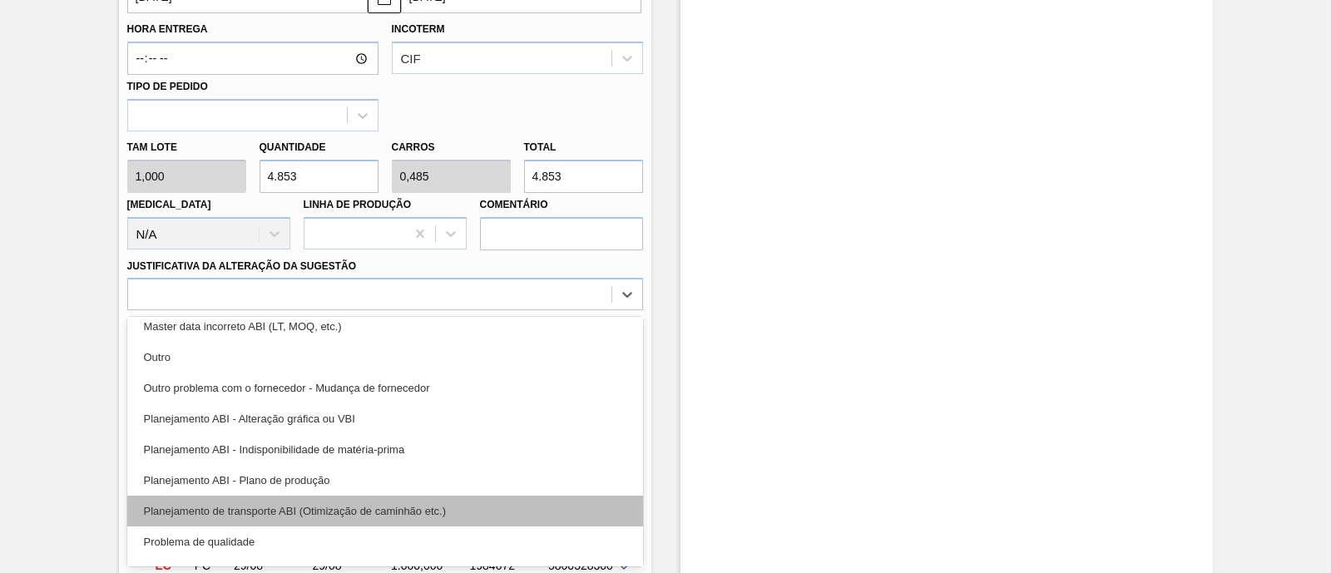
scroll to position [103, 0]
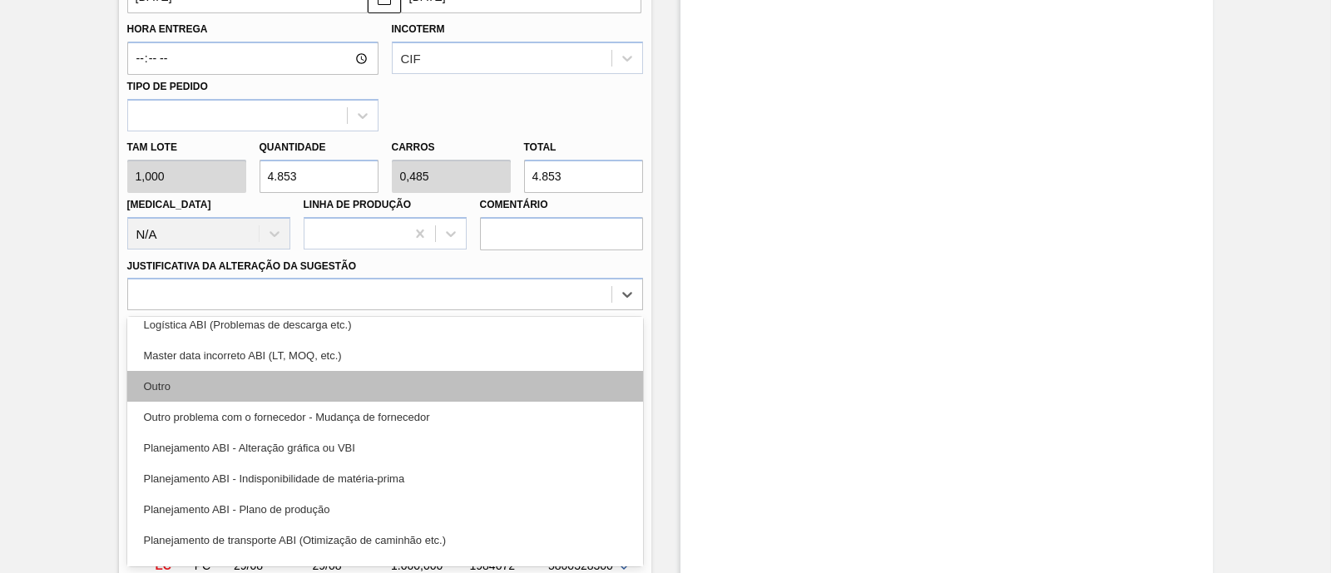
click at [299, 388] on div "Outro" at bounding box center [385, 386] width 516 height 31
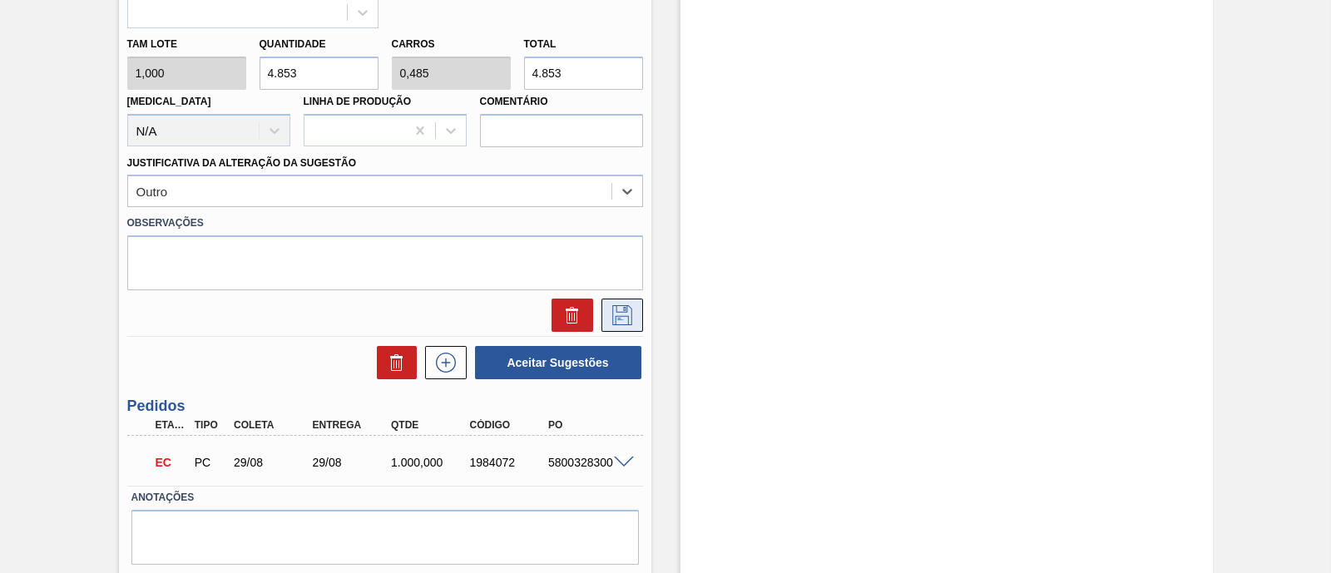
scroll to position [785, 0]
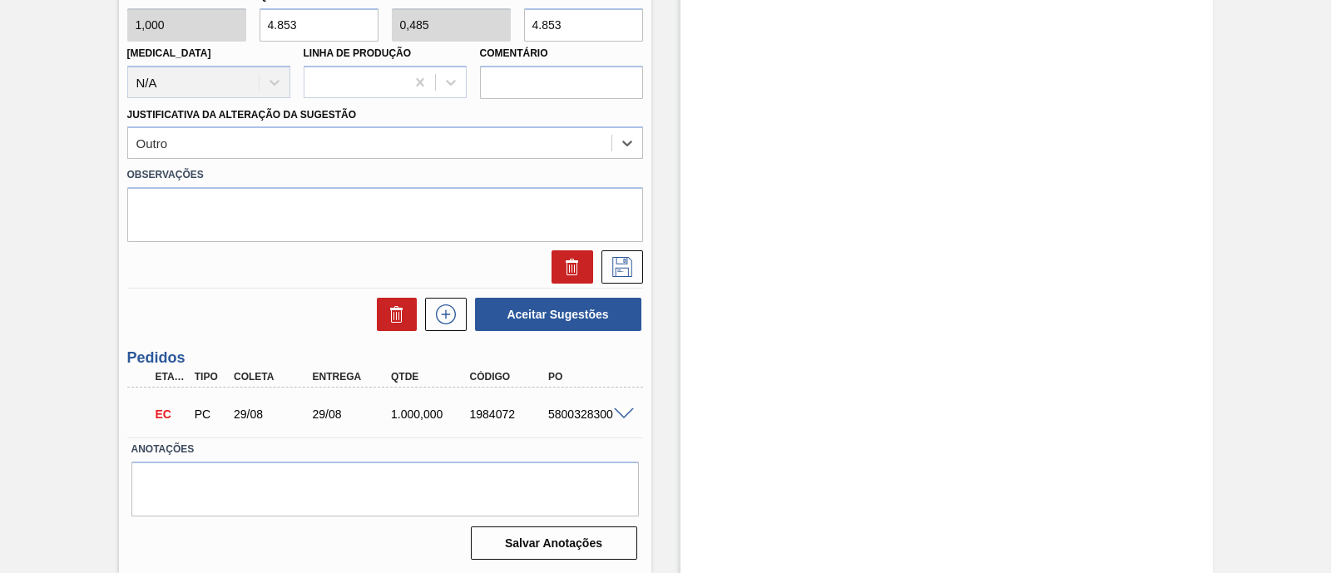
click at [623, 413] on span at bounding box center [624, 415] width 20 height 12
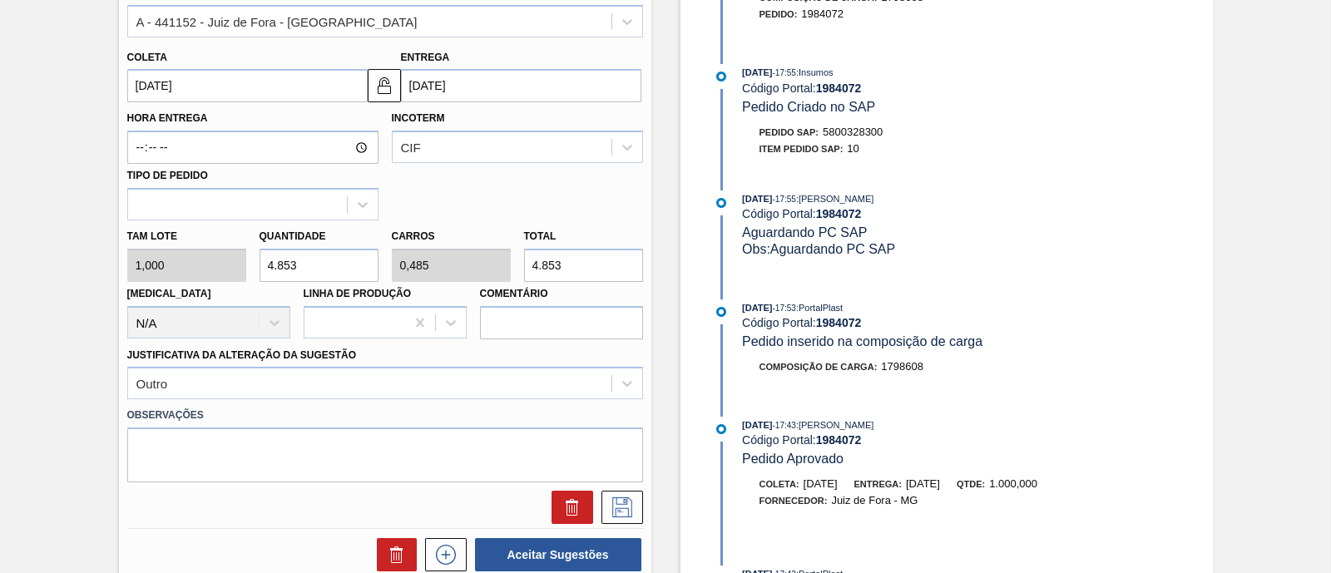
scroll to position [578, 0]
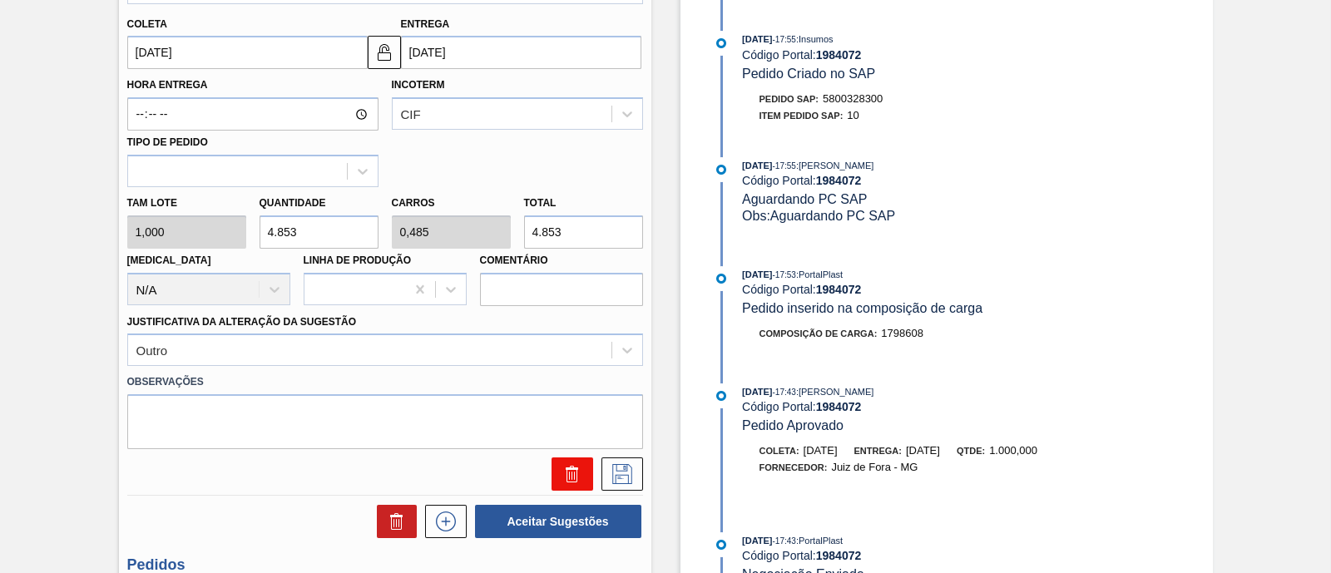
click at [568, 474] on icon at bounding box center [572, 474] width 20 height 20
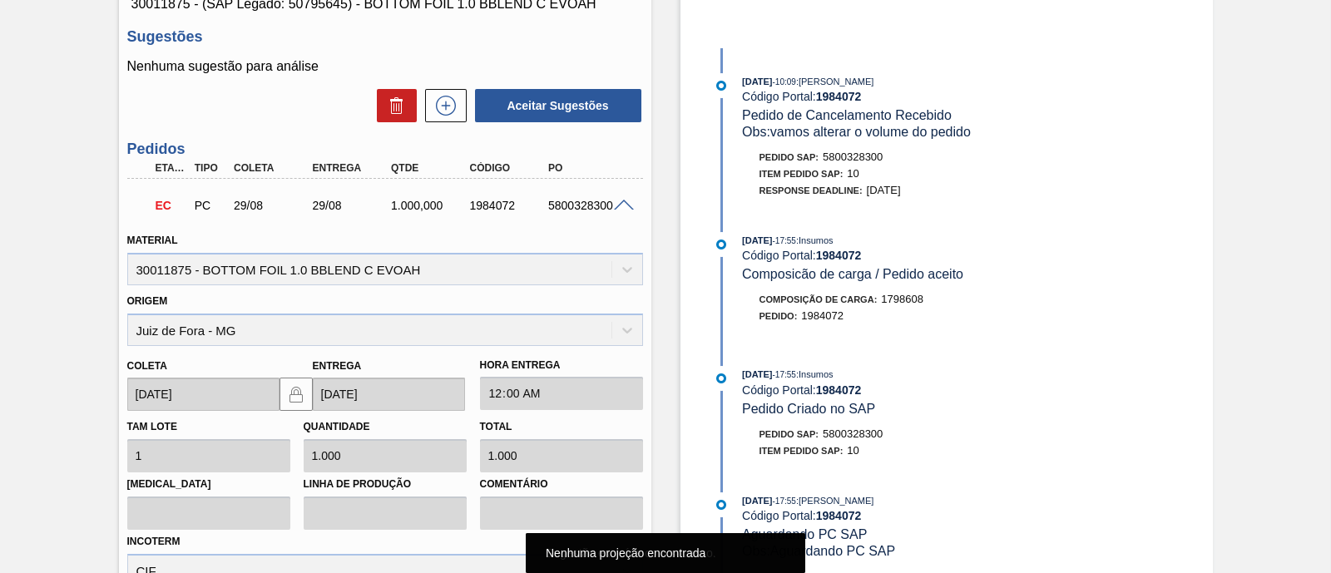
scroll to position [227, 0]
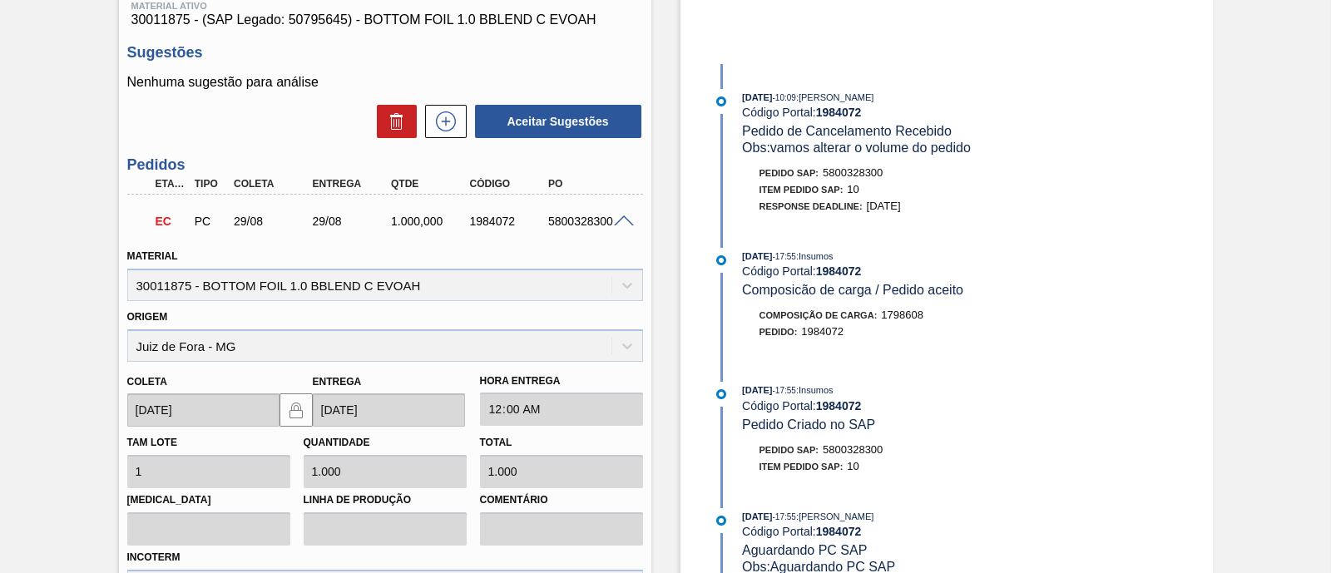
click at [616, 221] on span at bounding box center [624, 221] width 20 height 12
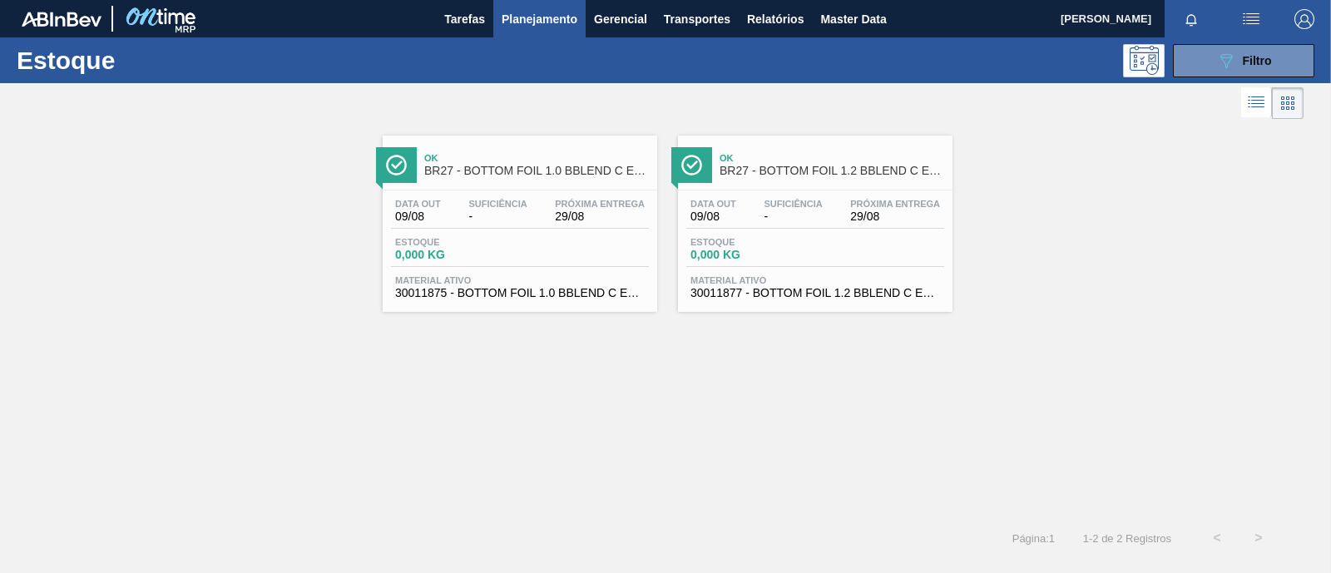
click at [505, 237] on span "Estoque" at bounding box center [453, 242] width 116 height 10
click at [1273, 47] on button "089F7B8B-B2A5-4AFE-B5C0-19BA573D28AC Filtro" at bounding box center [1243, 60] width 141 height 33
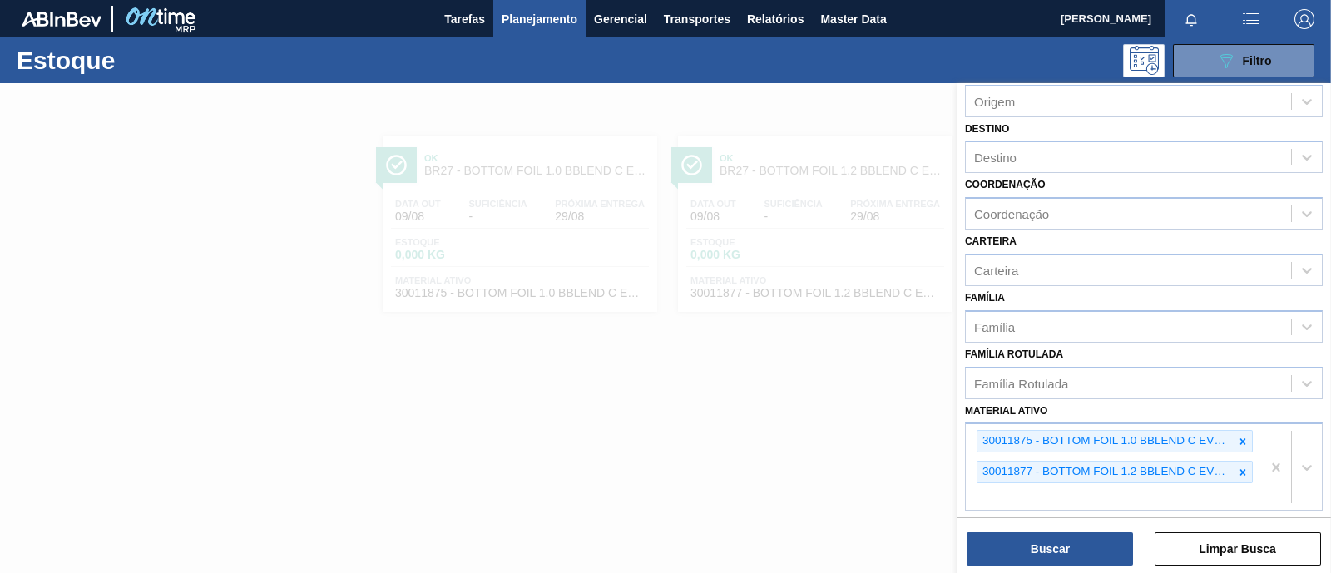
scroll to position [207, 0]
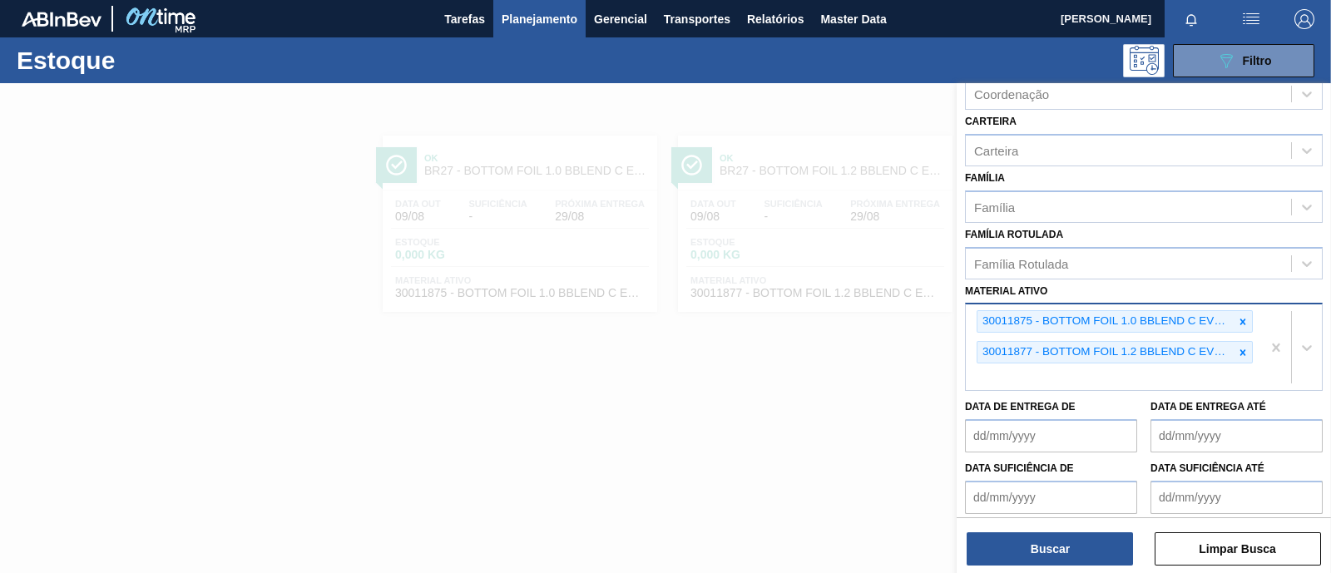
click at [1252, 376] on div "30011875 - BOTTOM FOIL 1.0 BBLEND C EVOAH 30011877 - BOTTOM FOIL 1.2 BBLEND C E…" at bounding box center [1113, 348] width 295 height 86
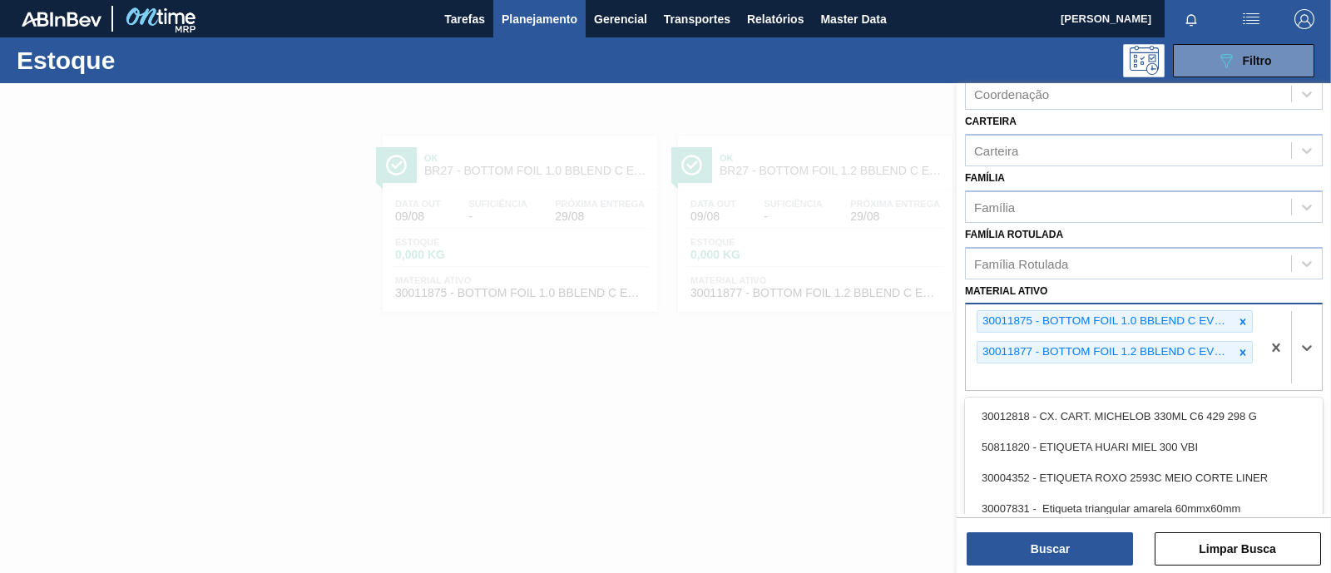
paste ativo "30011872"
type ativo "30011872"
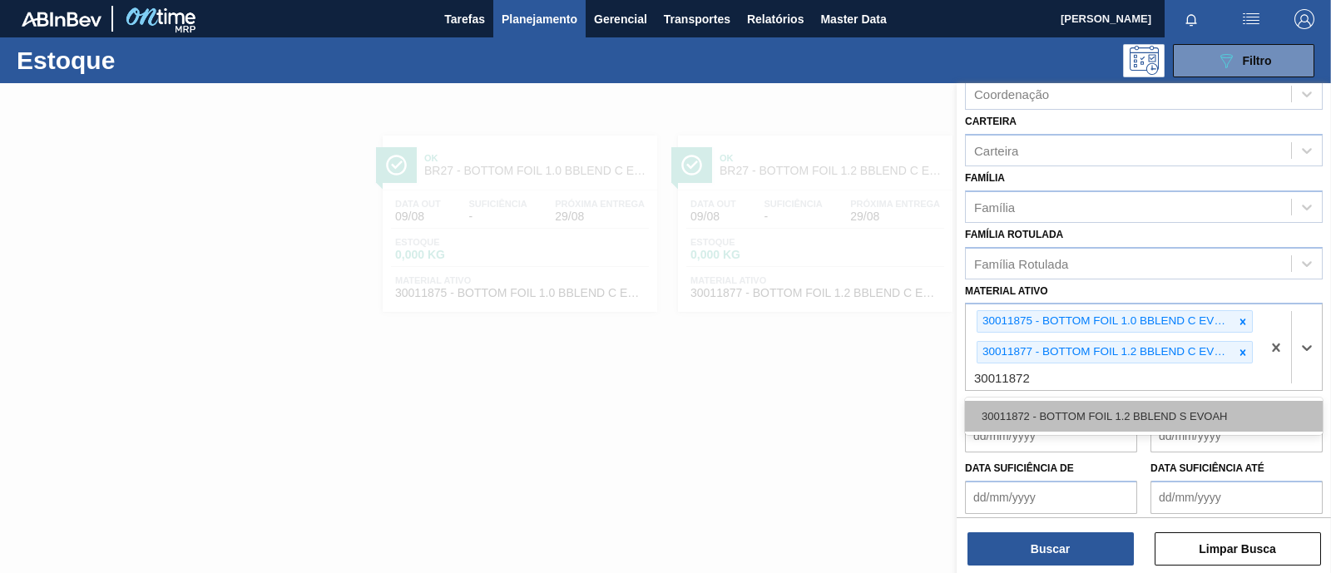
click at [1156, 415] on div "30011872 - BOTTOM FOIL 1.2 BBLEND S EVOAH" at bounding box center [1144, 416] width 358 height 31
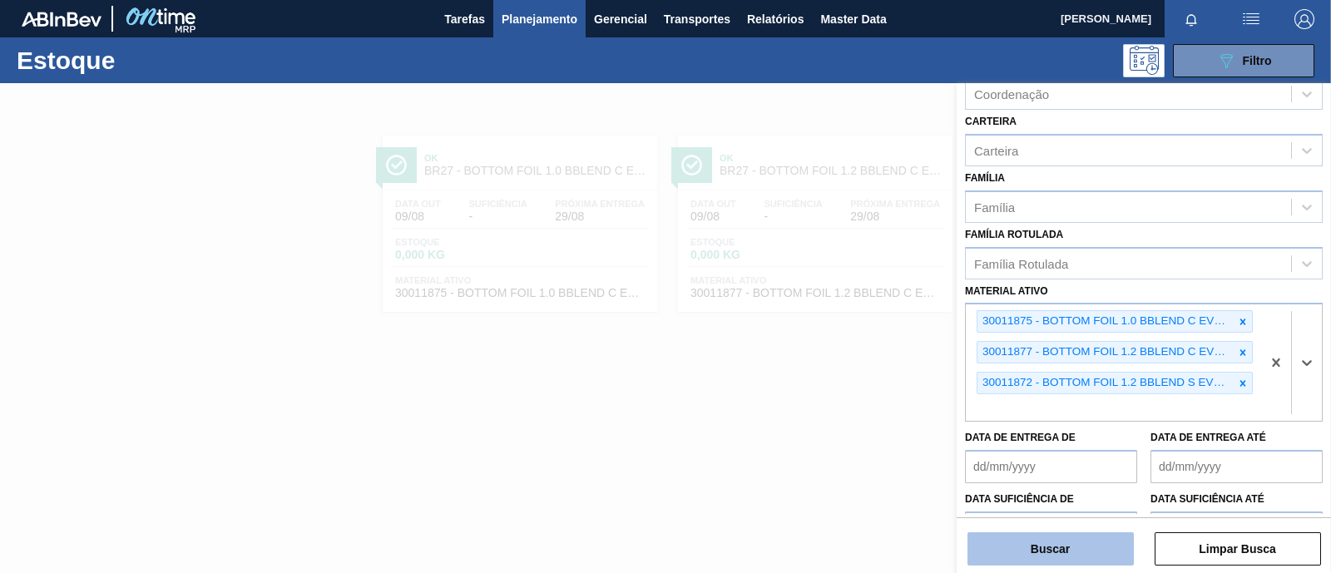
click at [1056, 551] on button "Buscar" at bounding box center [1051, 548] width 166 height 33
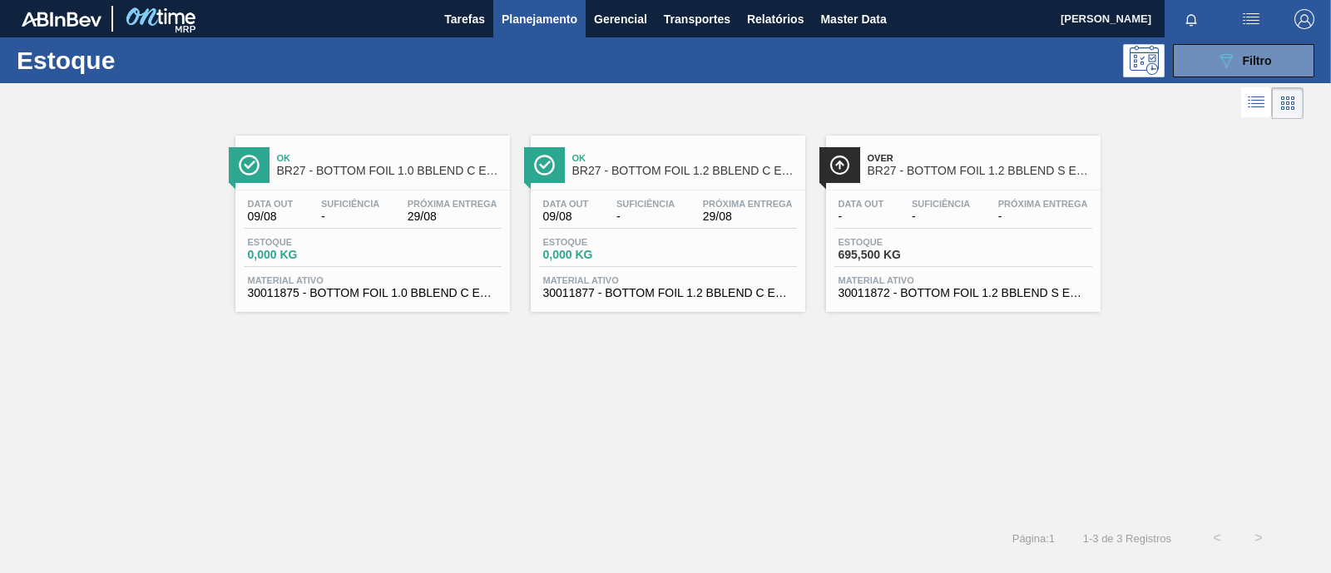
click at [957, 290] on span "30011872 - BOTTOM FOIL 1.2 BBLEND S EVOAH" at bounding box center [964, 293] width 250 height 12
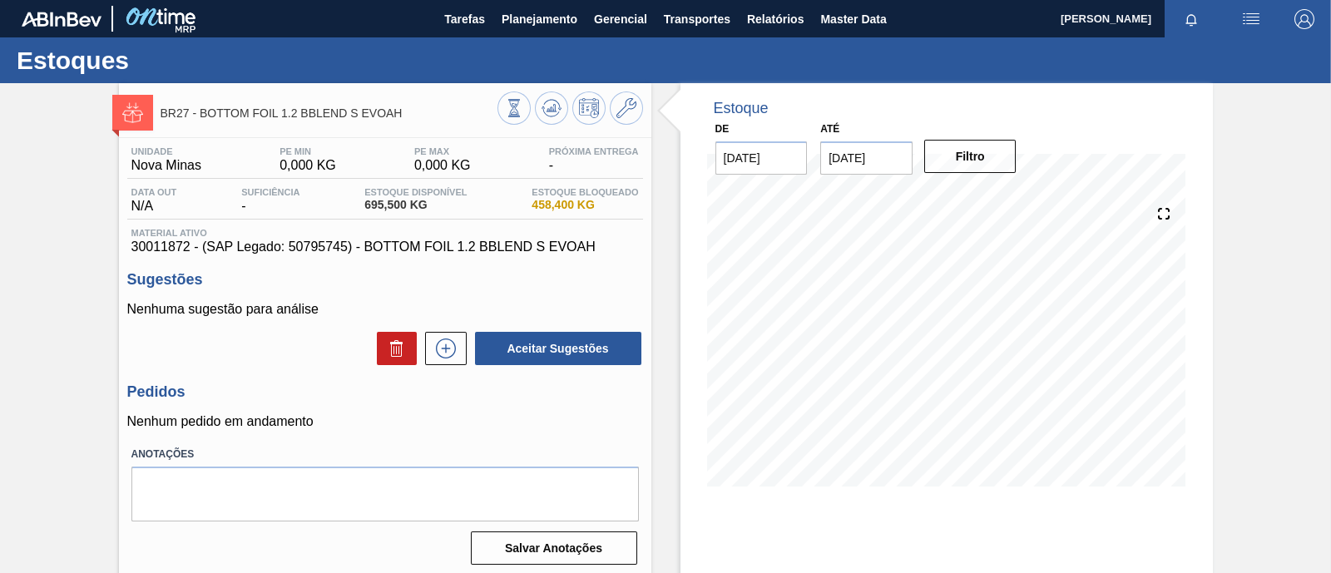
scroll to position [103, 0]
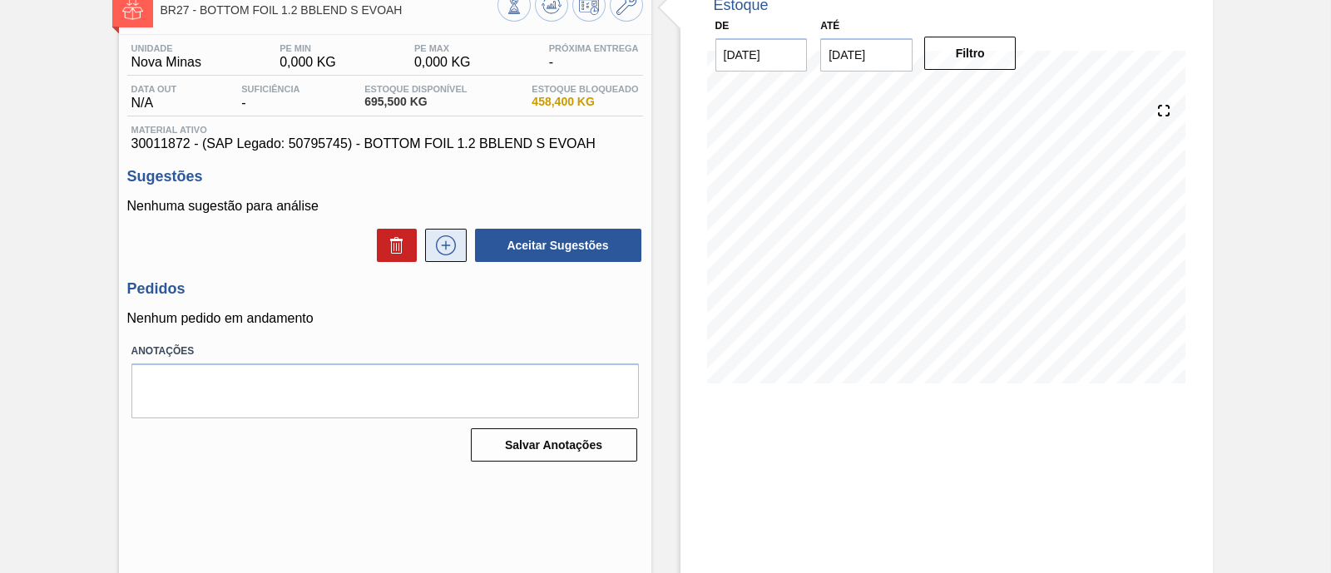
click at [450, 255] on icon at bounding box center [446, 245] width 27 height 20
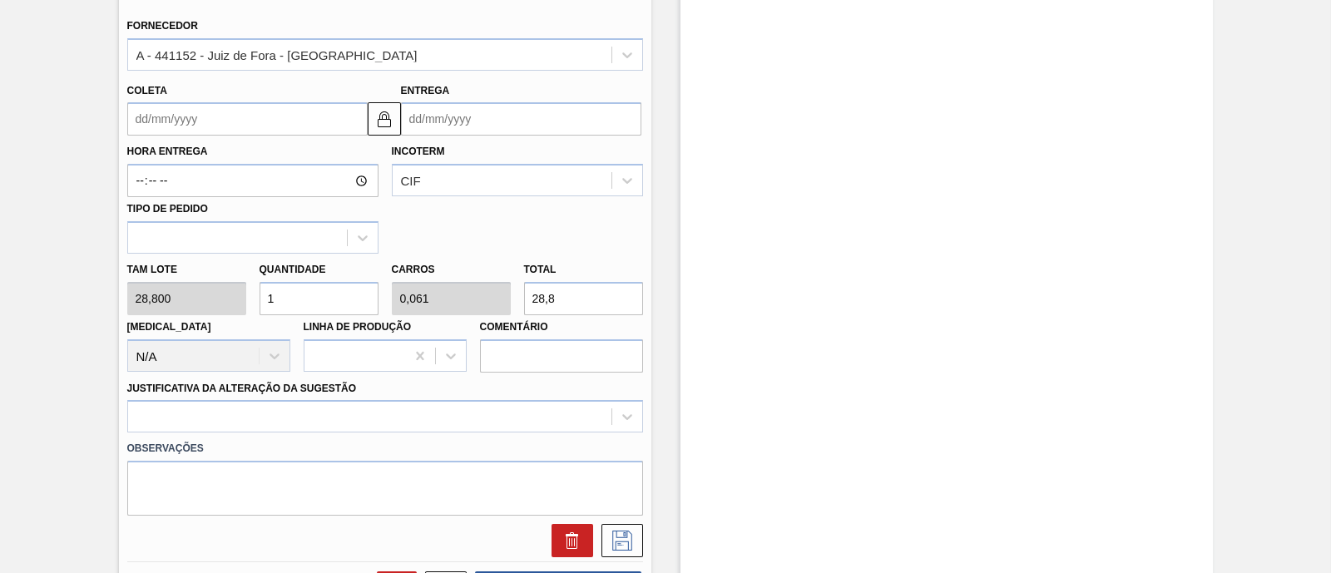
scroll to position [520, 0]
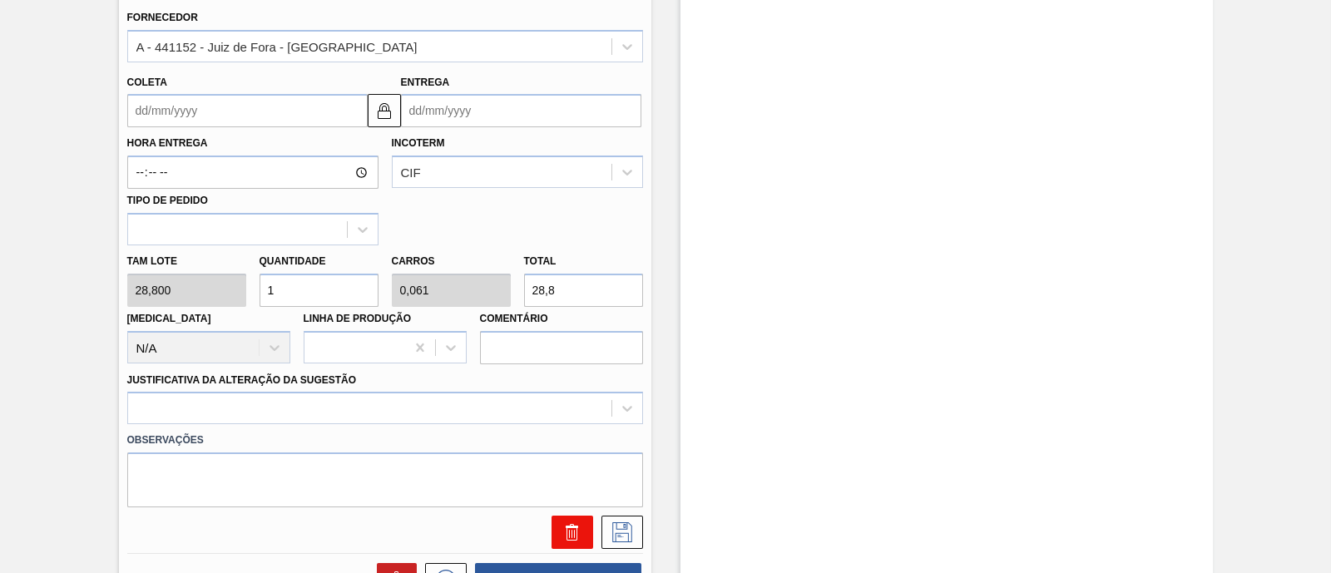
click at [578, 532] on icon at bounding box center [572, 532] width 20 height 20
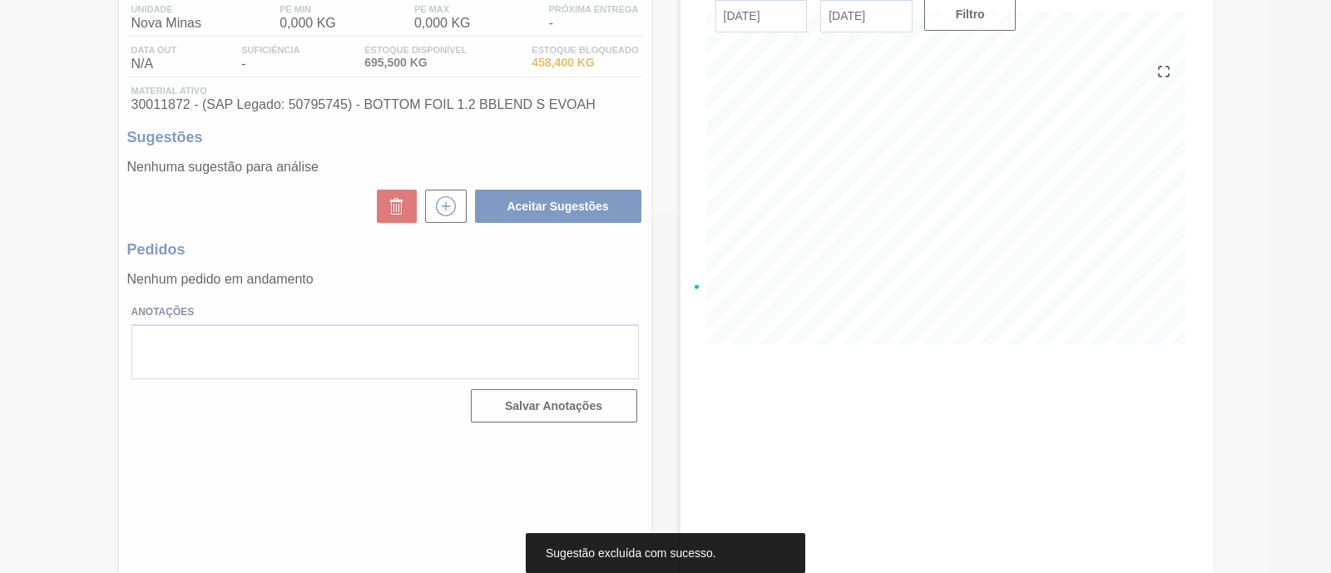
scroll to position [141, 0]
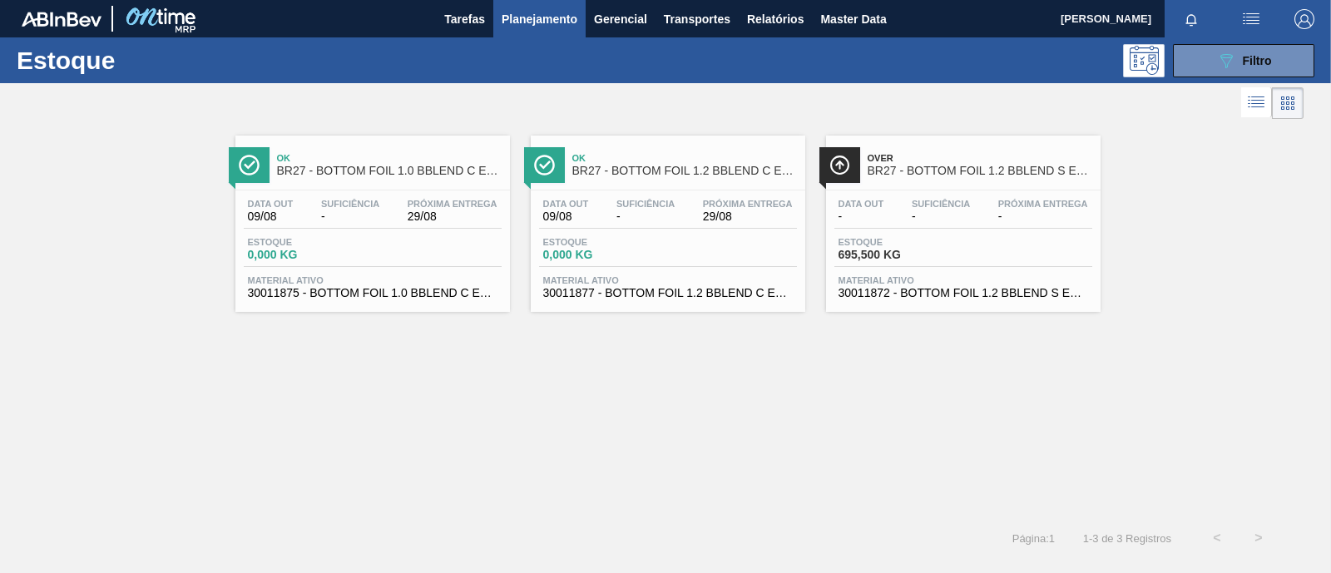
click at [651, 240] on span "Estoque" at bounding box center [601, 242] width 116 height 10
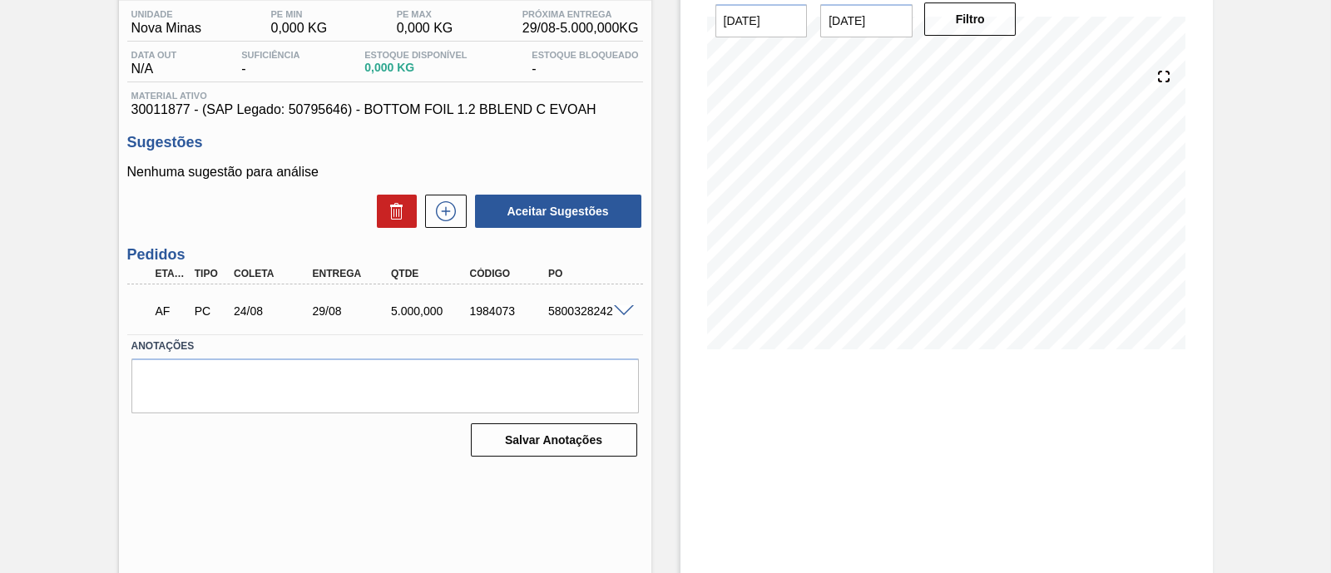
scroll to position [141, 0]
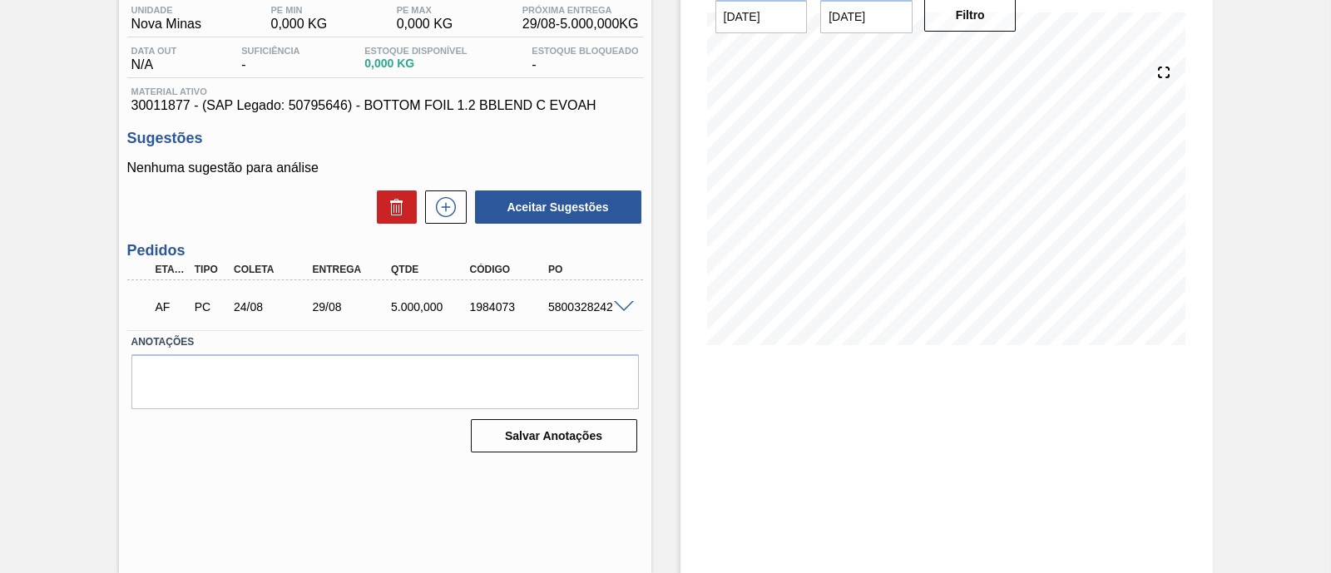
click at [619, 300] on div at bounding box center [626, 306] width 33 height 12
click at [624, 309] on span at bounding box center [624, 307] width 20 height 12
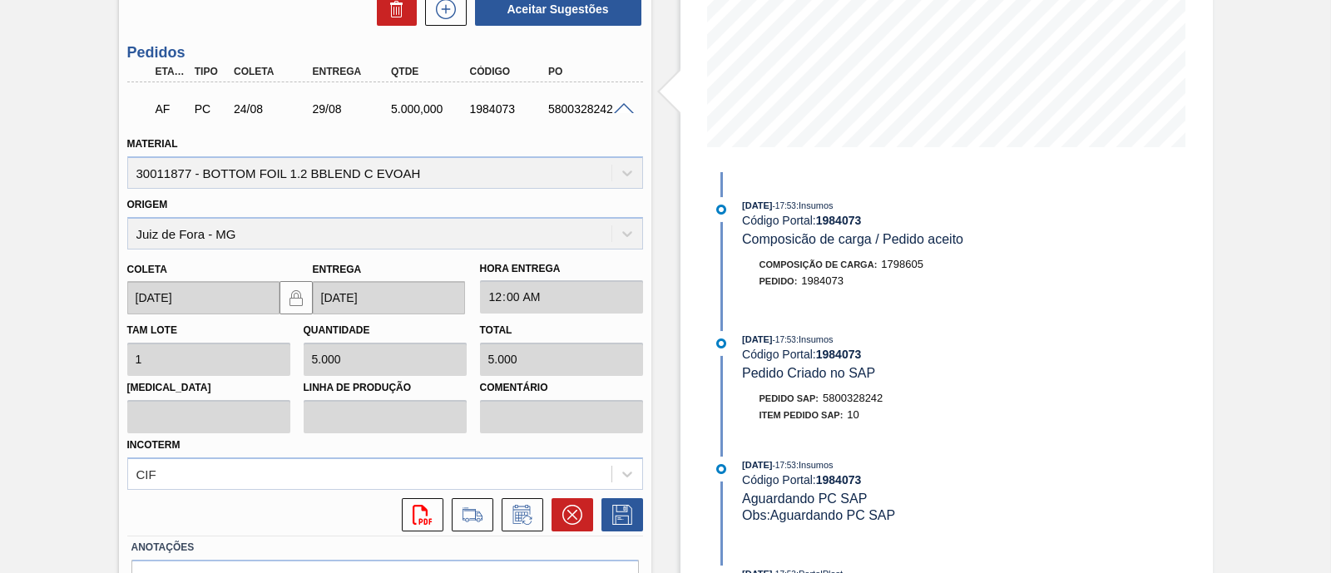
scroll to position [439, 0]
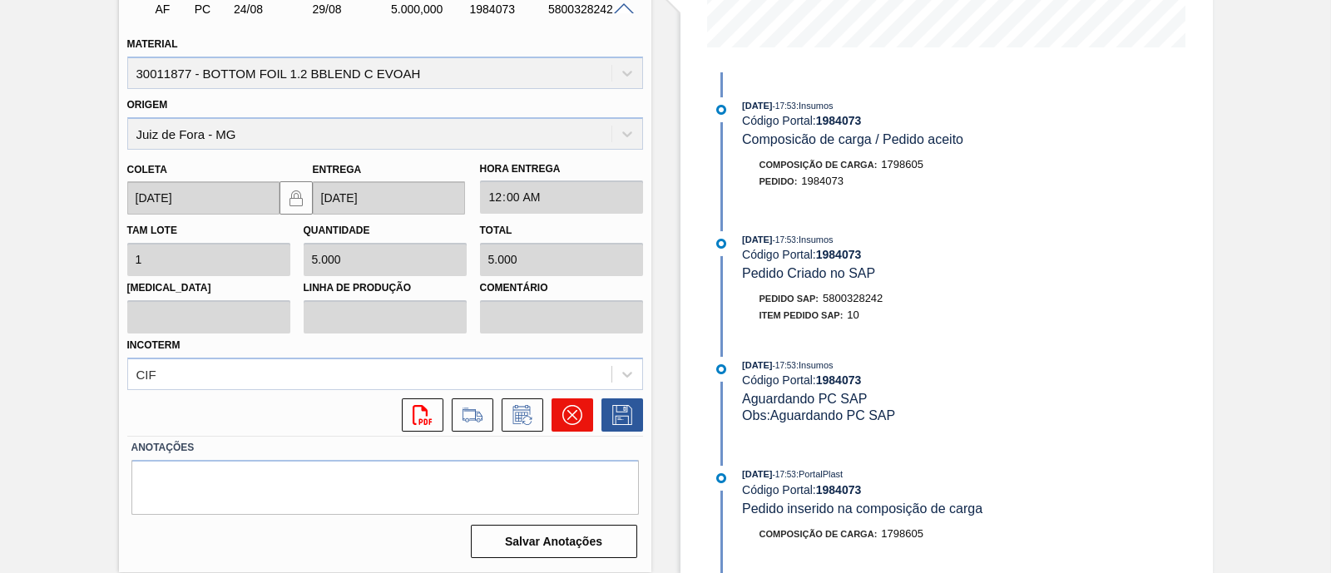
click at [577, 416] on icon at bounding box center [572, 415] width 20 height 20
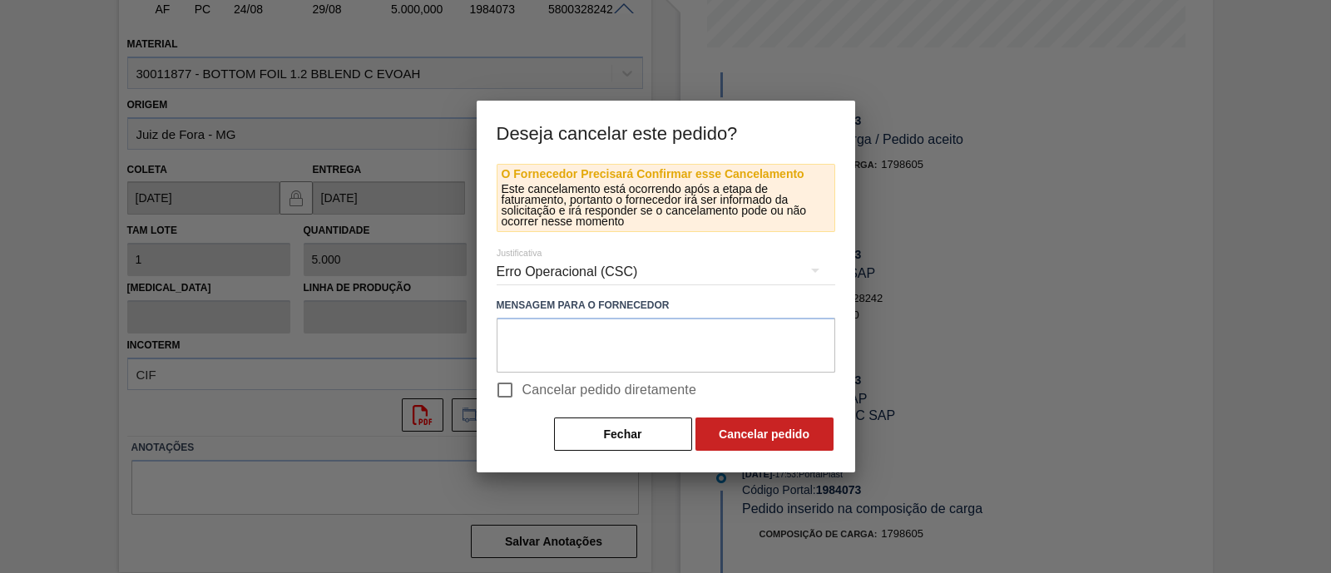
click at [504, 392] on input "Cancelar pedido diretamente" at bounding box center [505, 390] width 35 height 35
click at [504, 394] on input "Cancelar pedido diretamente" at bounding box center [505, 390] width 35 height 35
checkbox input "false"
click at [628, 434] on button "Fechar" at bounding box center [623, 434] width 138 height 33
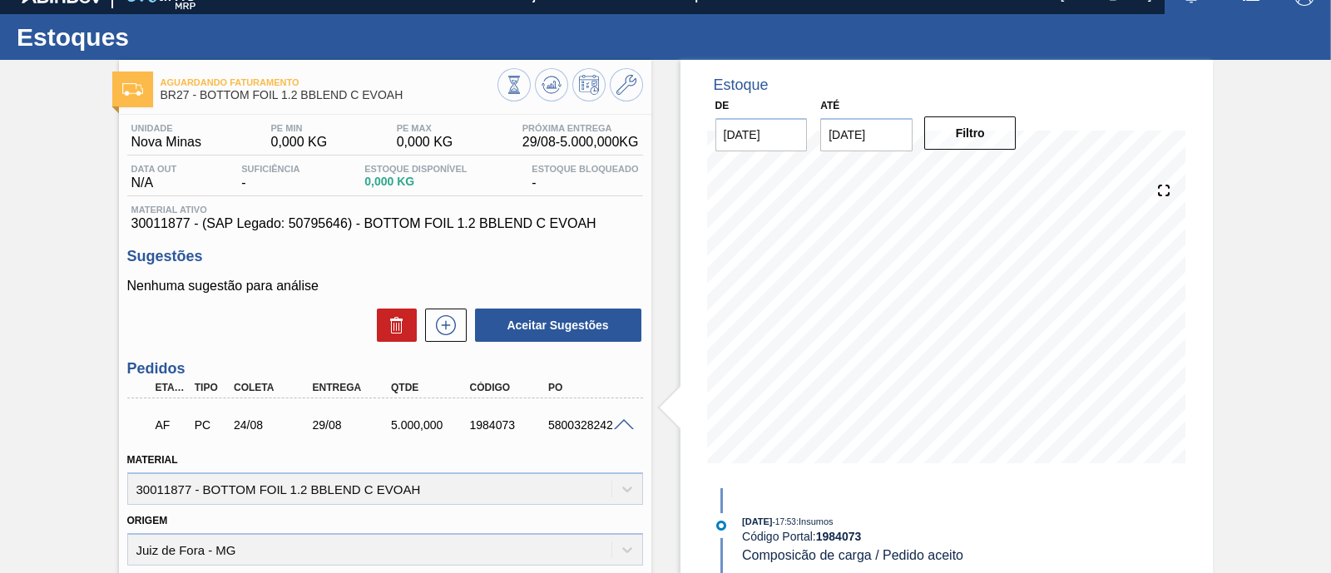
scroll to position [0, 0]
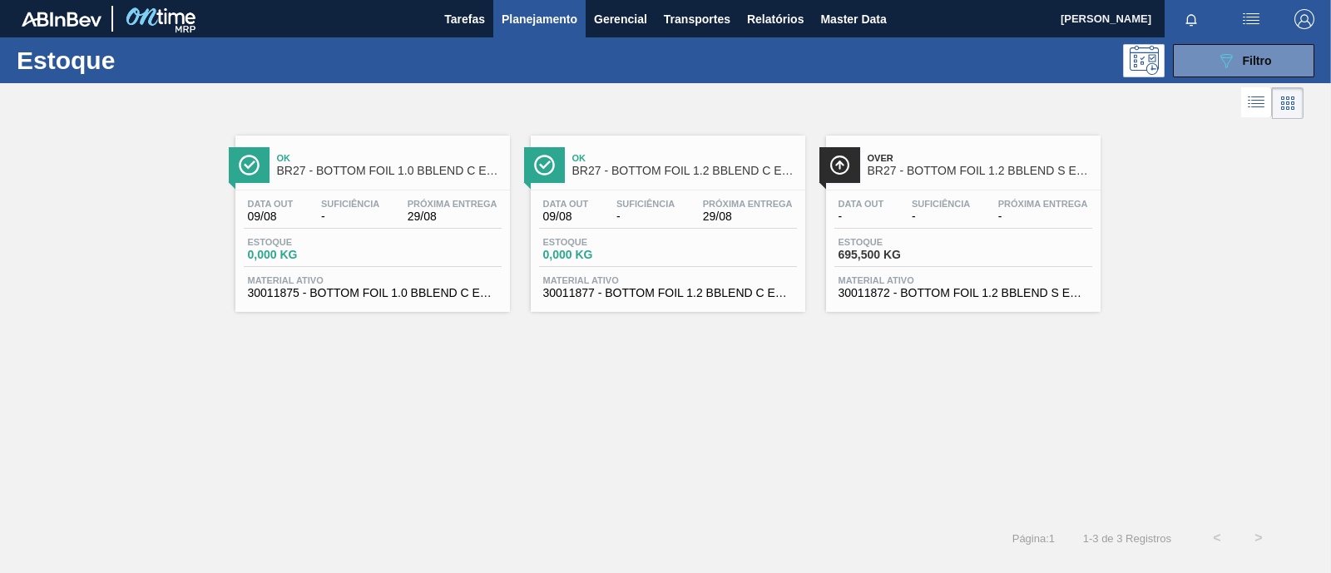
click at [465, 250] on div "Estoque 0,000 KG" at bounding box center [373, 252] width 258 height 30
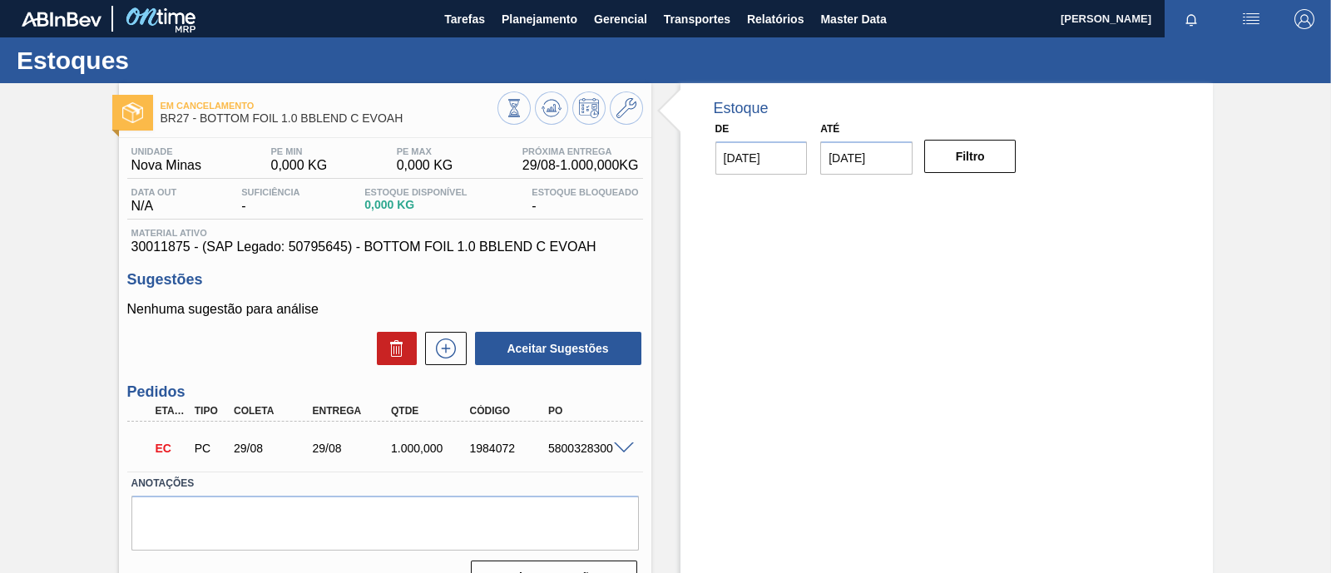
click at [620, 451] on span at bounding box center [624, 449] width 20 height 12
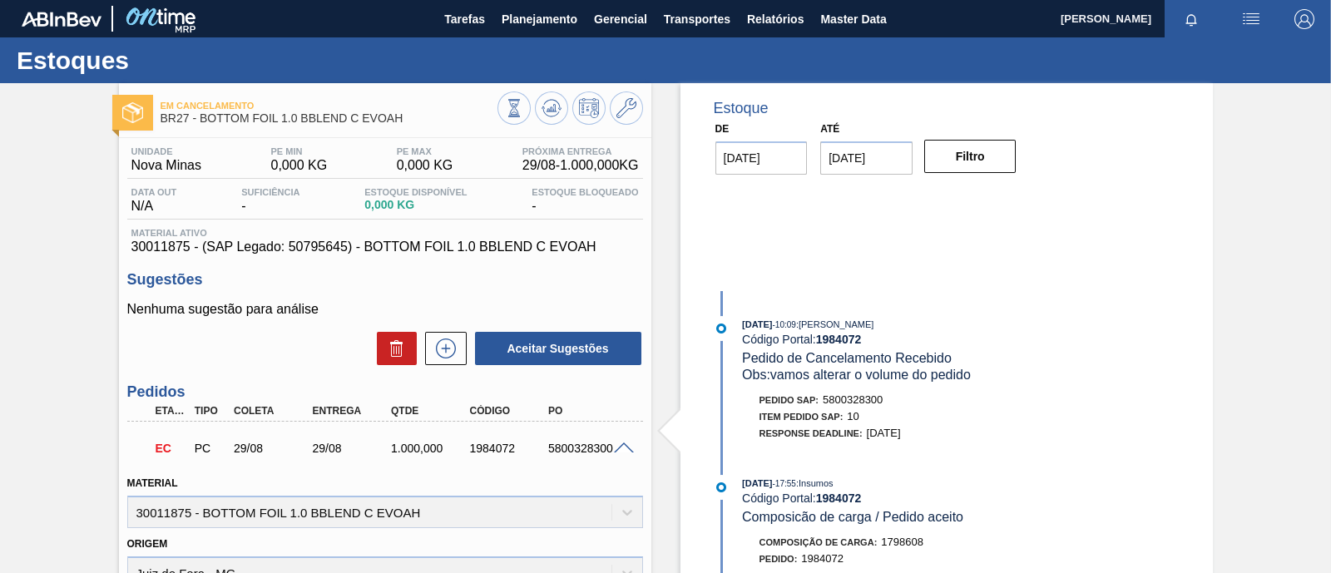
click at [624, 451] on span at bounding box center [624, 449] width 20 height 12
